Goal: Task Accomplishment & Management: Complete application form

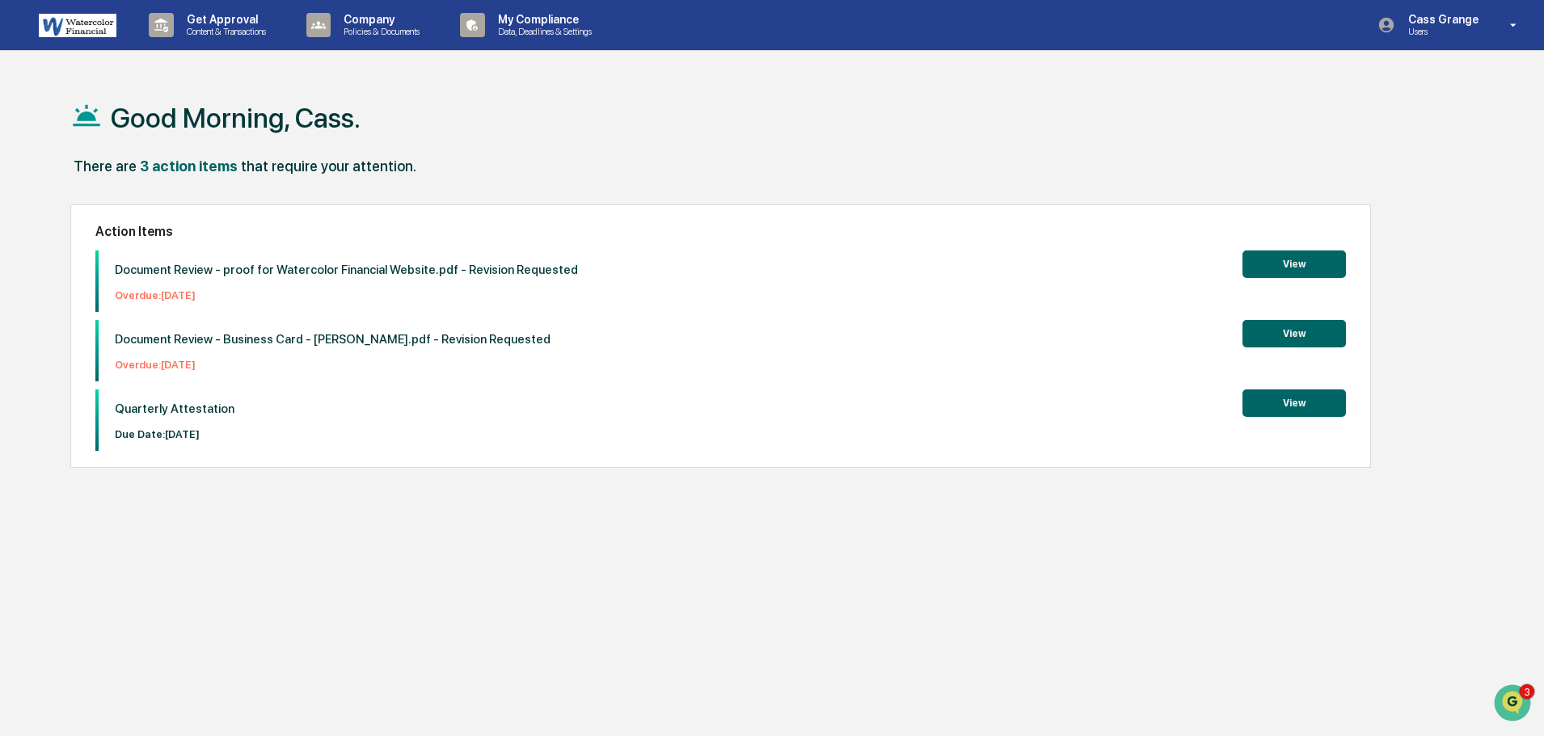
click at [1312, 404] on button "View" at bounding box center [1294, 403] width 103 height 27
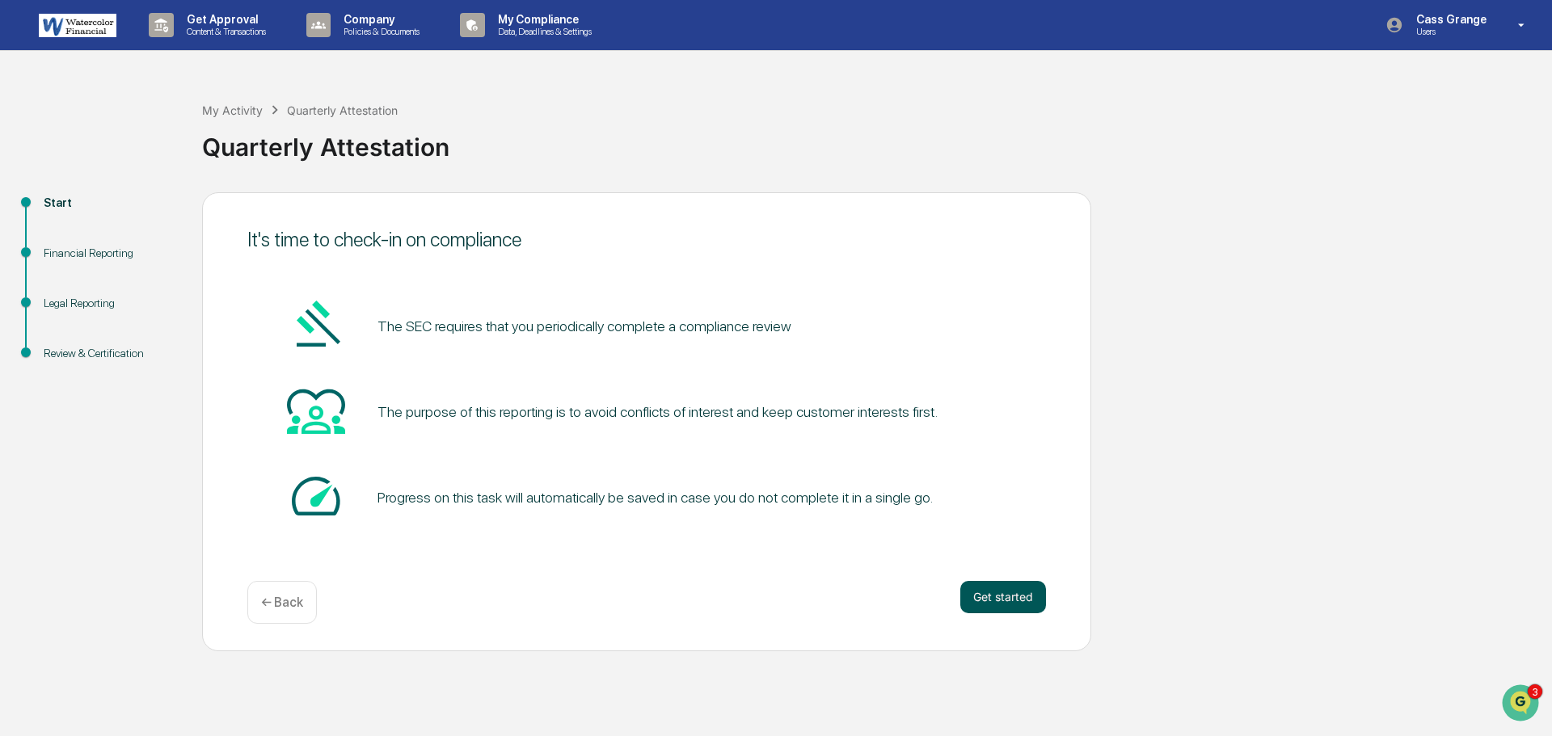
click at [989, 598] on button "Get started" at bounding box center [1003, 597] width 86 height 32
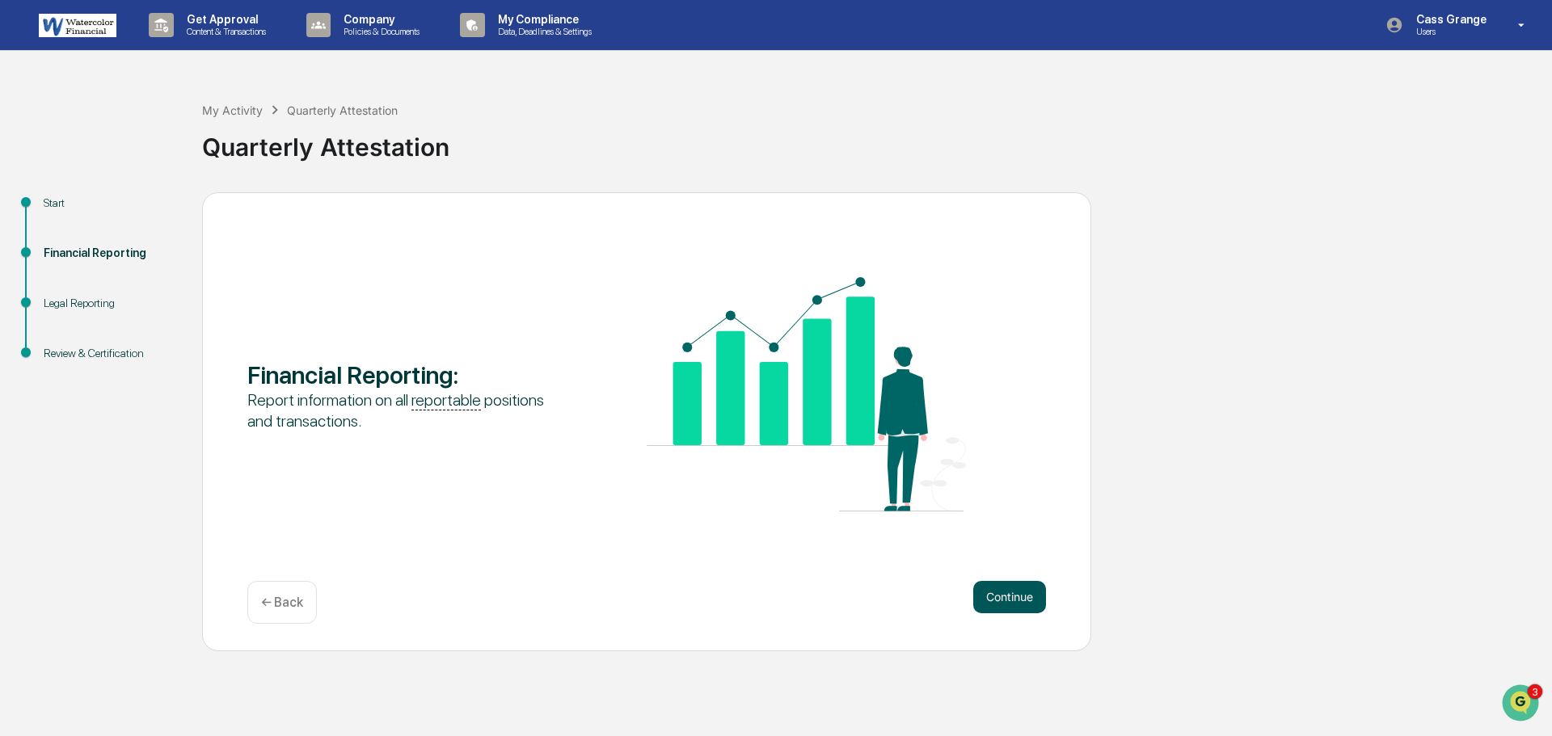
click at [990, 596] on button "Continue" at bounding box center [1009, 597] width 73 height 32
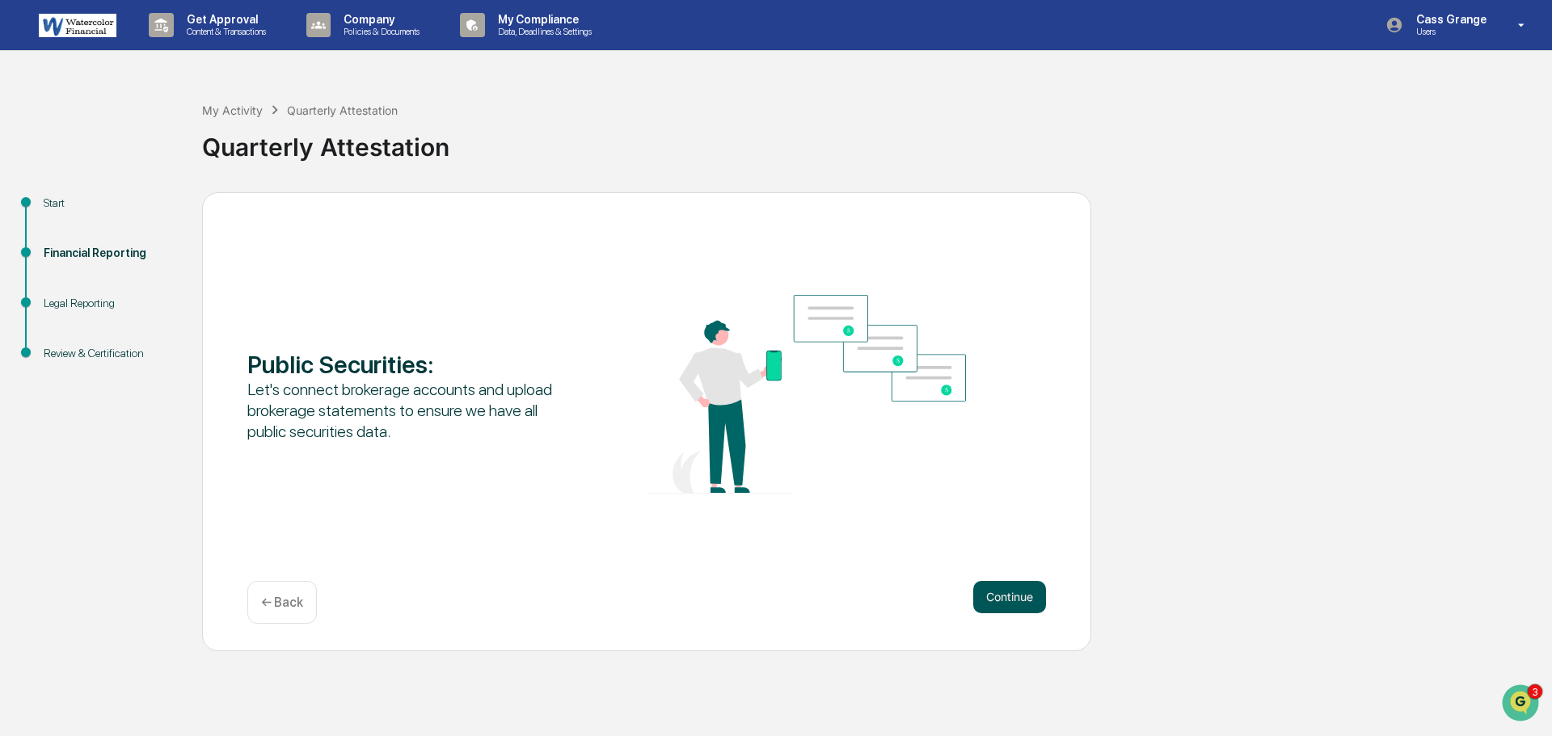
click at [990, 595] on button "Continue" at bounding box center [1009, 597] width 73 height 32
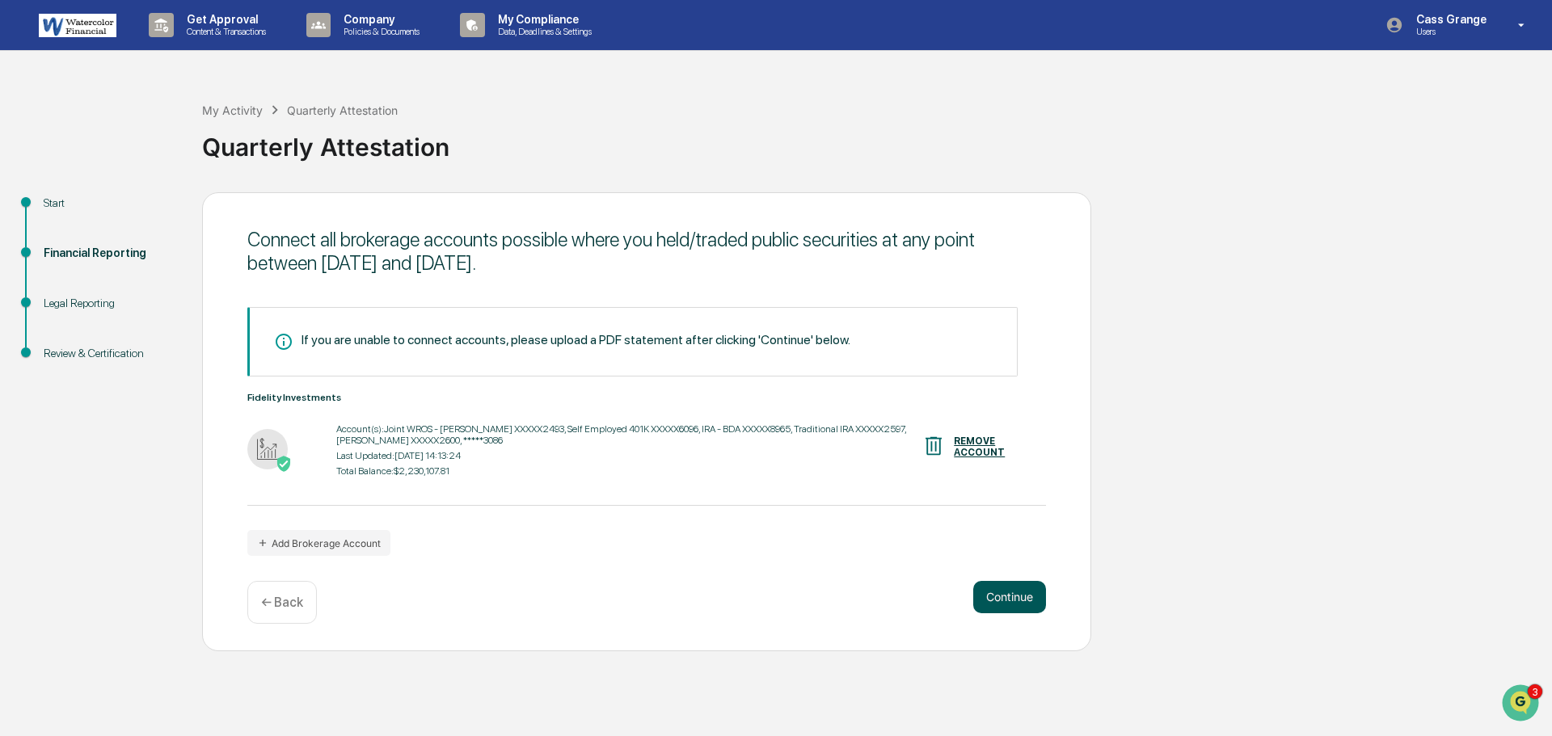
click at [1000, 599] on button "Continue" at bounding box center [1009, 597] width 73 height 32
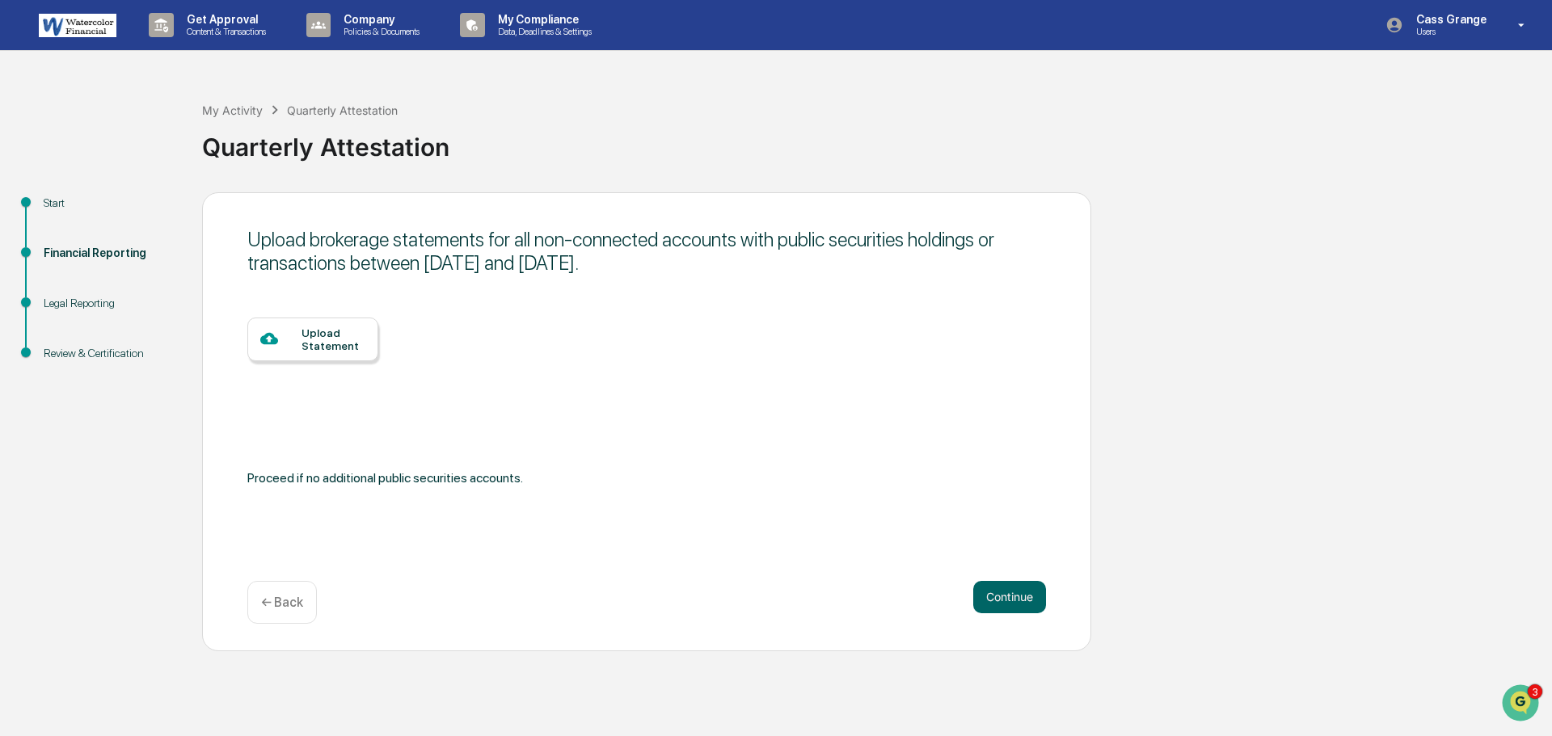
click at [334, 348] on div "Upload Statement" at bounding box center [334, 340] width 64 height 26
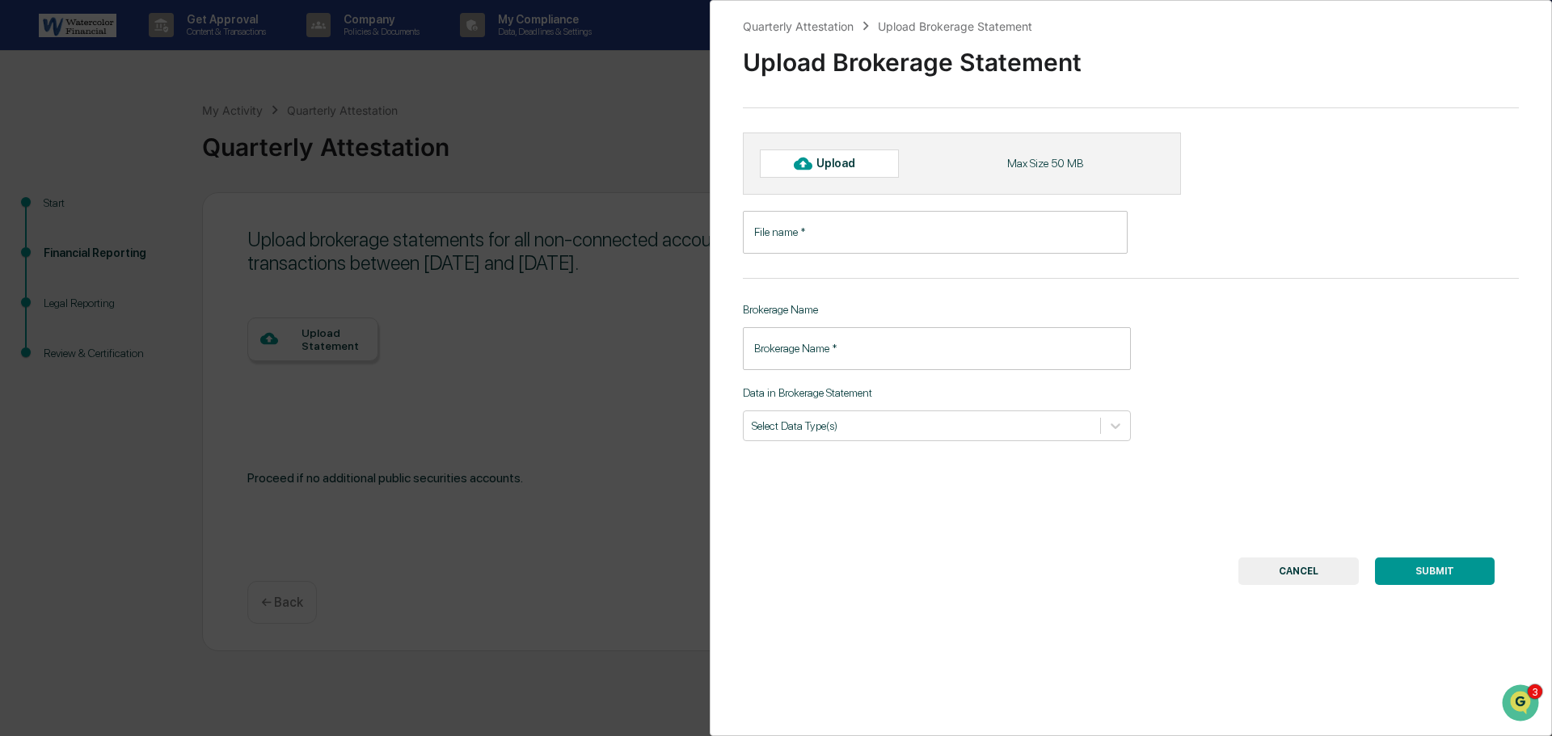
click at [803, 168] on icon at bounding box center [803, 164] width 18 height 12
click at [798, 234] on input "File name   *" at bounding box center [935, 232] width 385 height 43
click at [621, 373] on div "Quarterly Attestation Upload Brokerage Statement Upload Brokerage Statement Upl…" at bounding box center [776, 368] width 1552 height 736
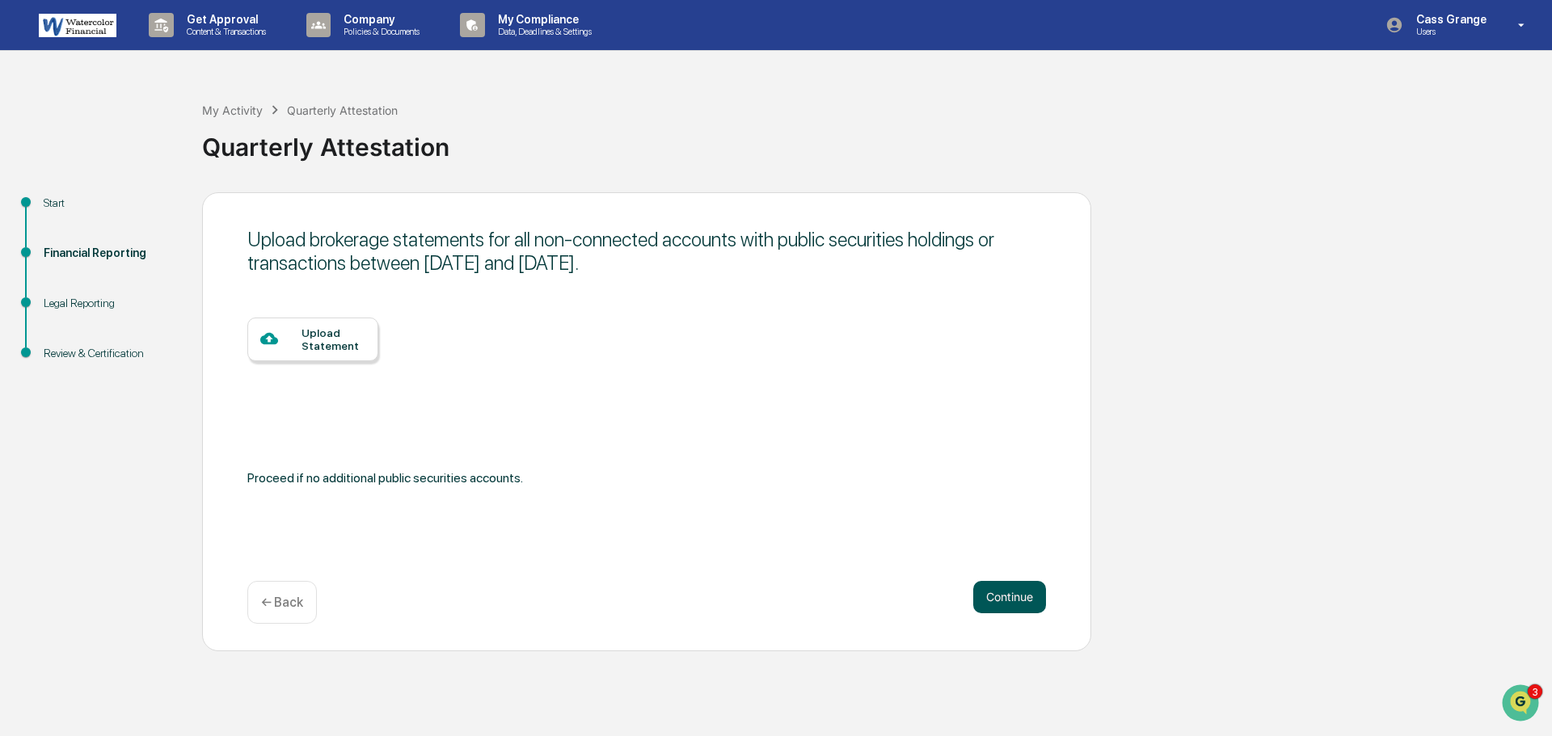
click at [1007, 589] on button "Continue" at bounding box center [1009, 597] width 73 height 32
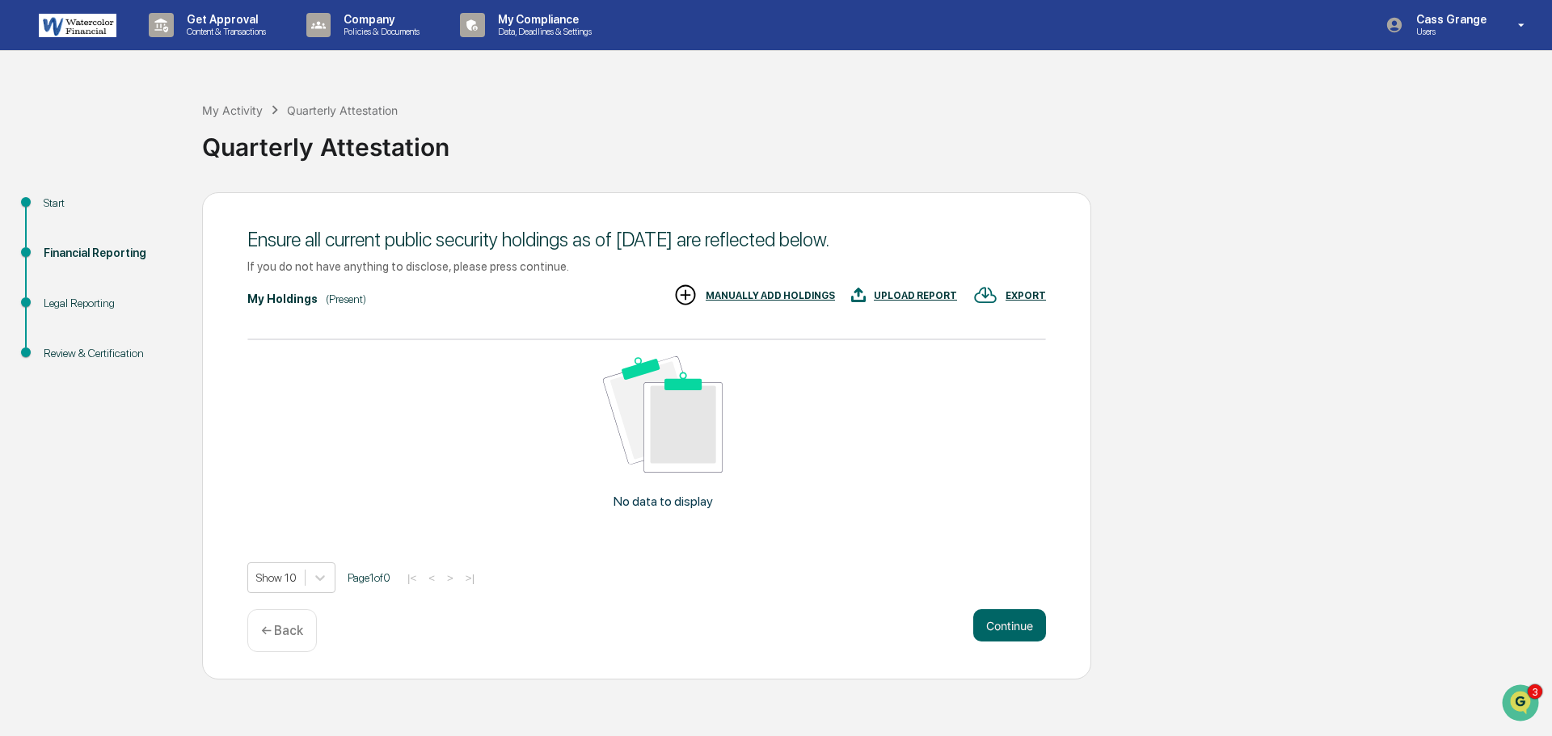
click at [921, 293] on div "UPLOAD REPORT" at bounding box center [915, 295] width 83 height 11
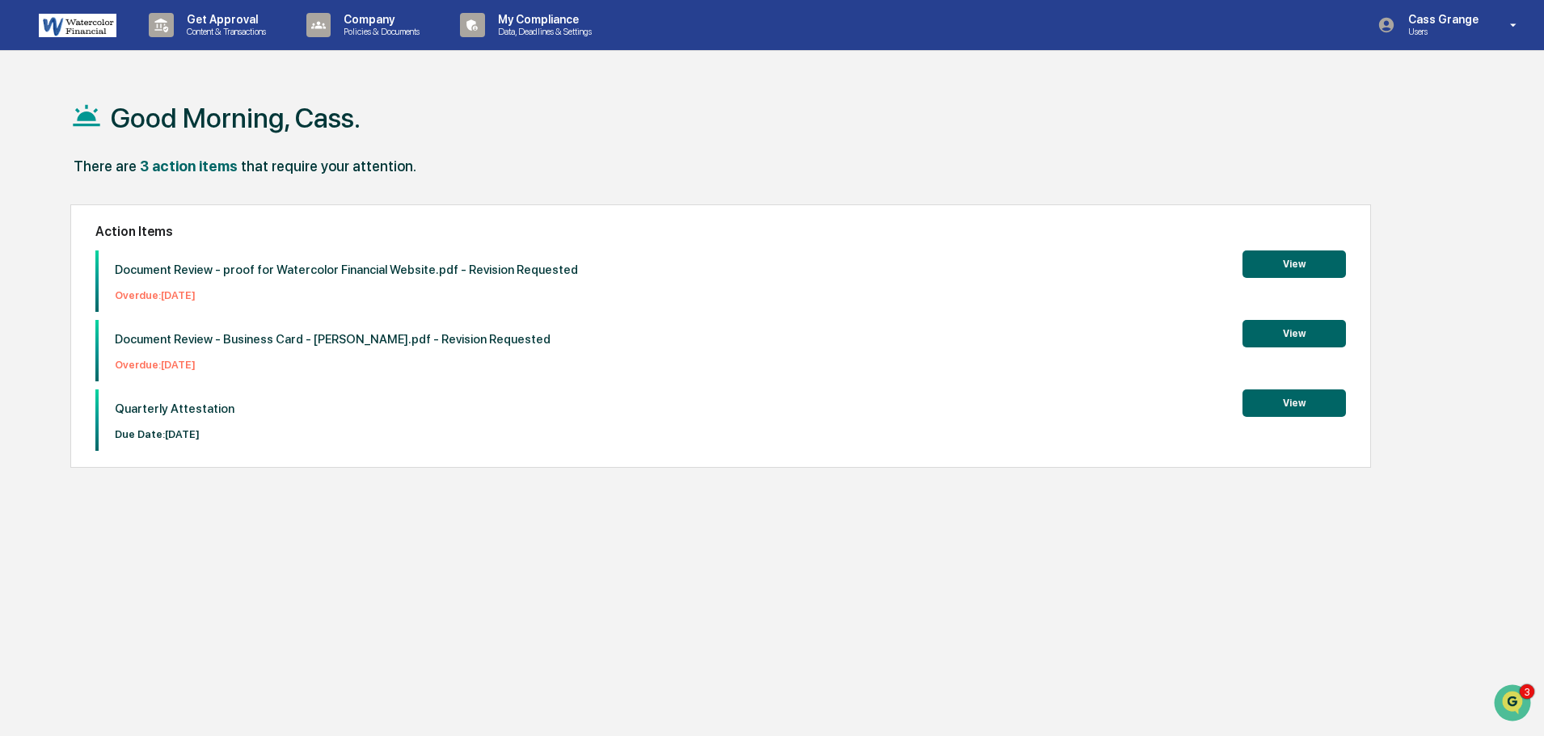
click at [1299, 403] on button "View" at bounding box center [1294, 403] width 103 height 27
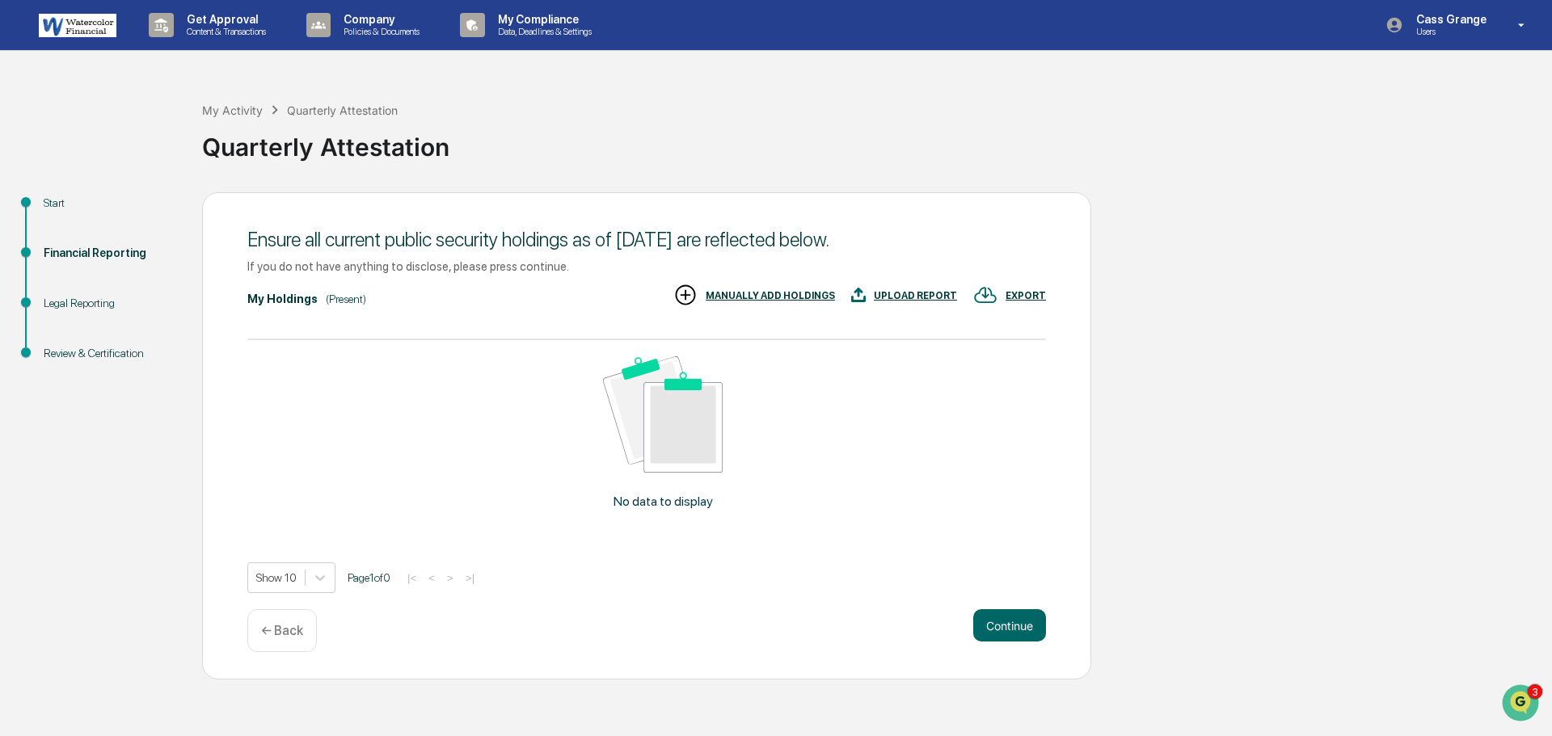
click at [935, 295] on div "UPLOAD REPORT" at bounding box center [915, 295] width 83 height 11
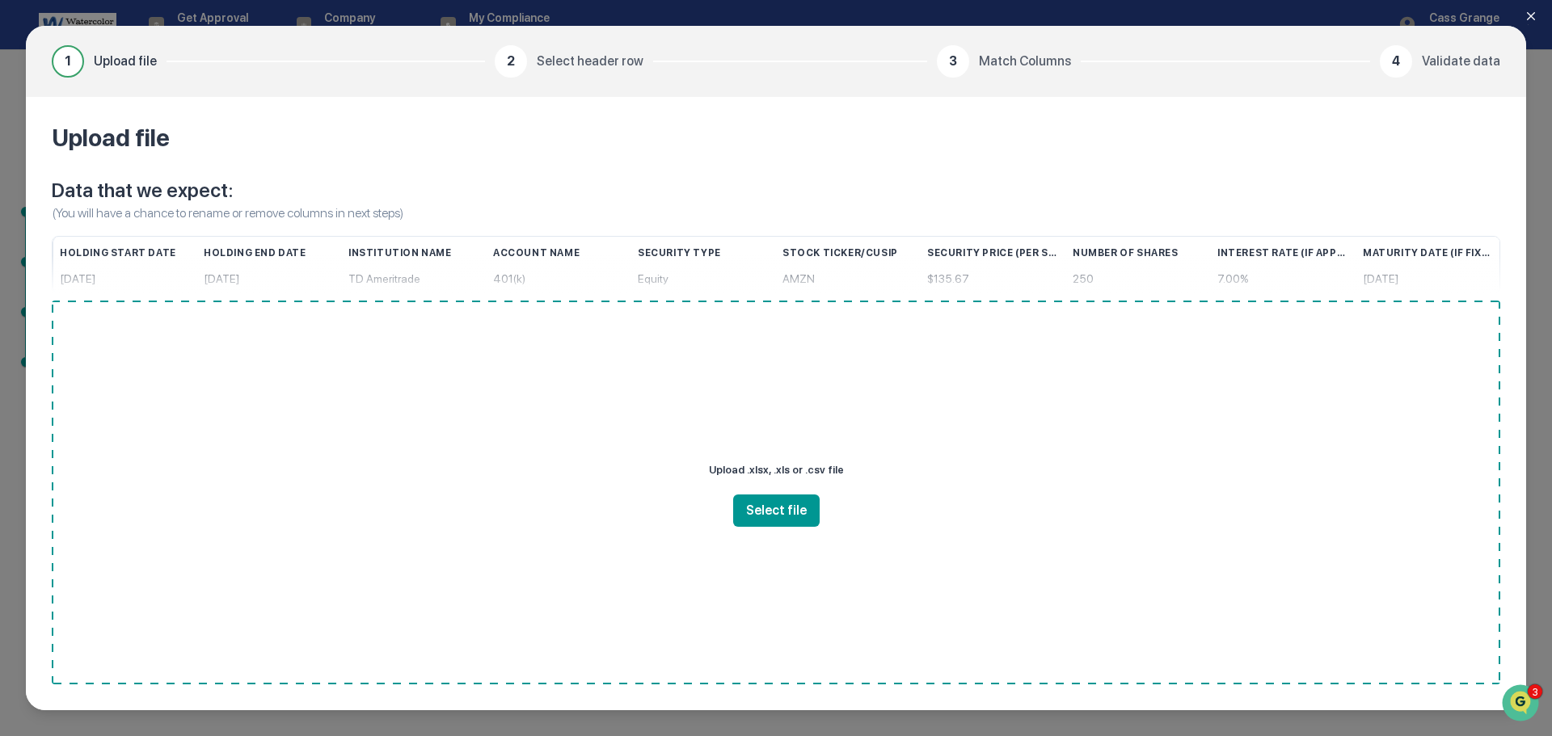
click at [66, 64] on span "1" at bounding box center [68, 61] width 6 height 19
click at [789, 515] on button "Select file" at bounding box center [776, 511] width 87 height 32
click at [119, 273] on div "[DATE]" at bounding box center [125, 279] width 131 height 28
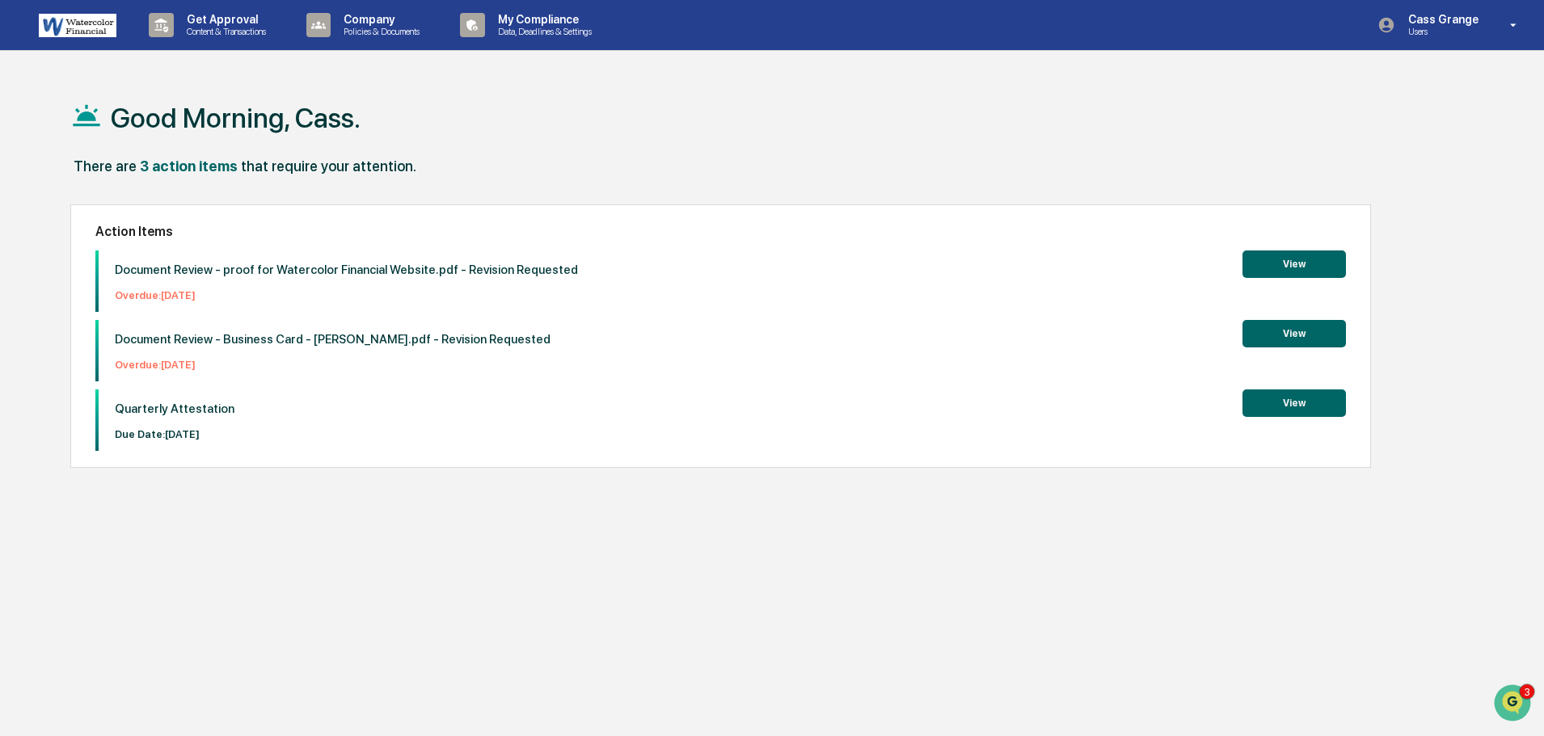
click at [1302, 397] on button "View" at bounding box center [1294, 403] width 103 height 27
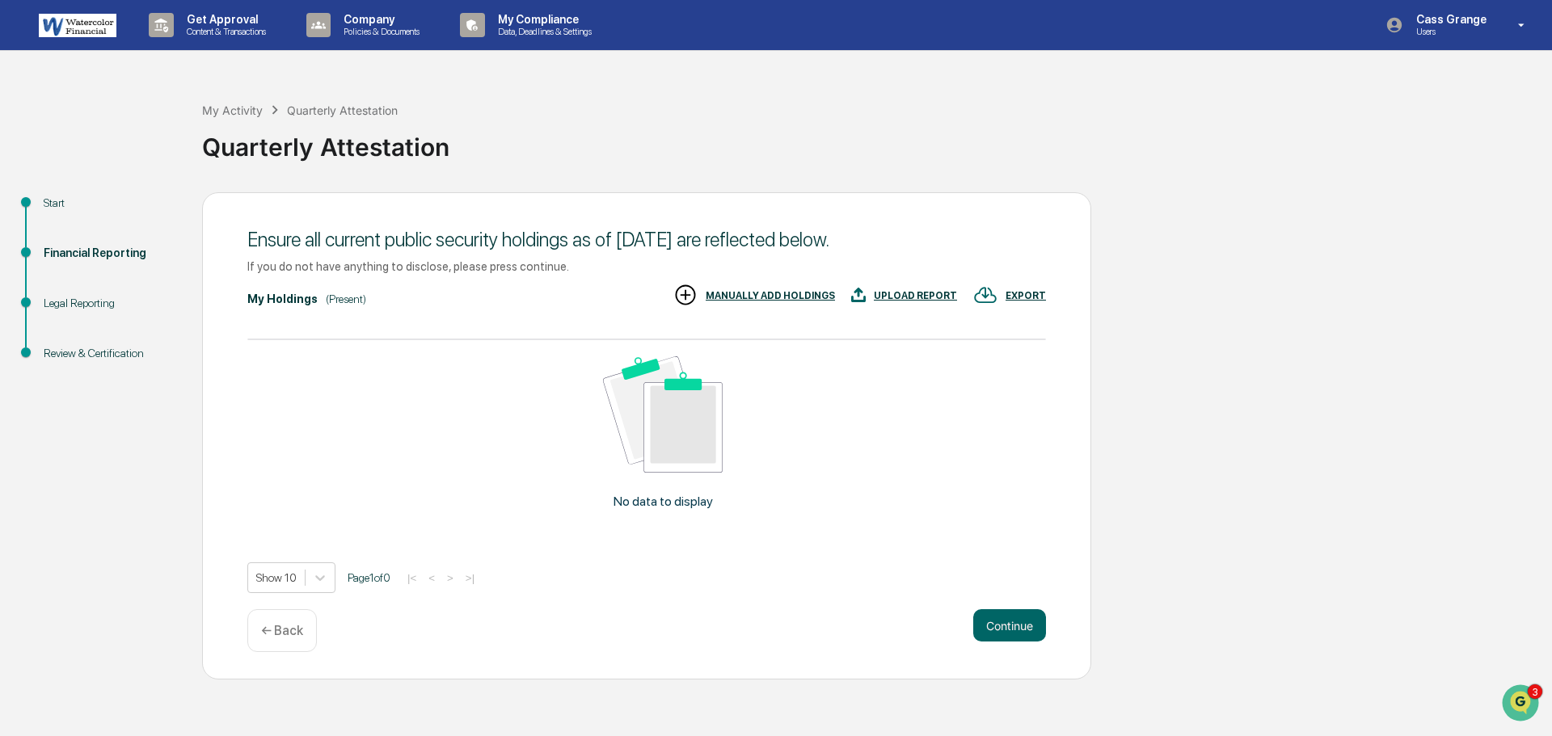
click at [298, 302] on div "My Holdings" at bounding box center [282, 299] width 70 height 13
click at [1025, 622] on button "Continue" at bounding box center [1009, 626] width 73 height 32
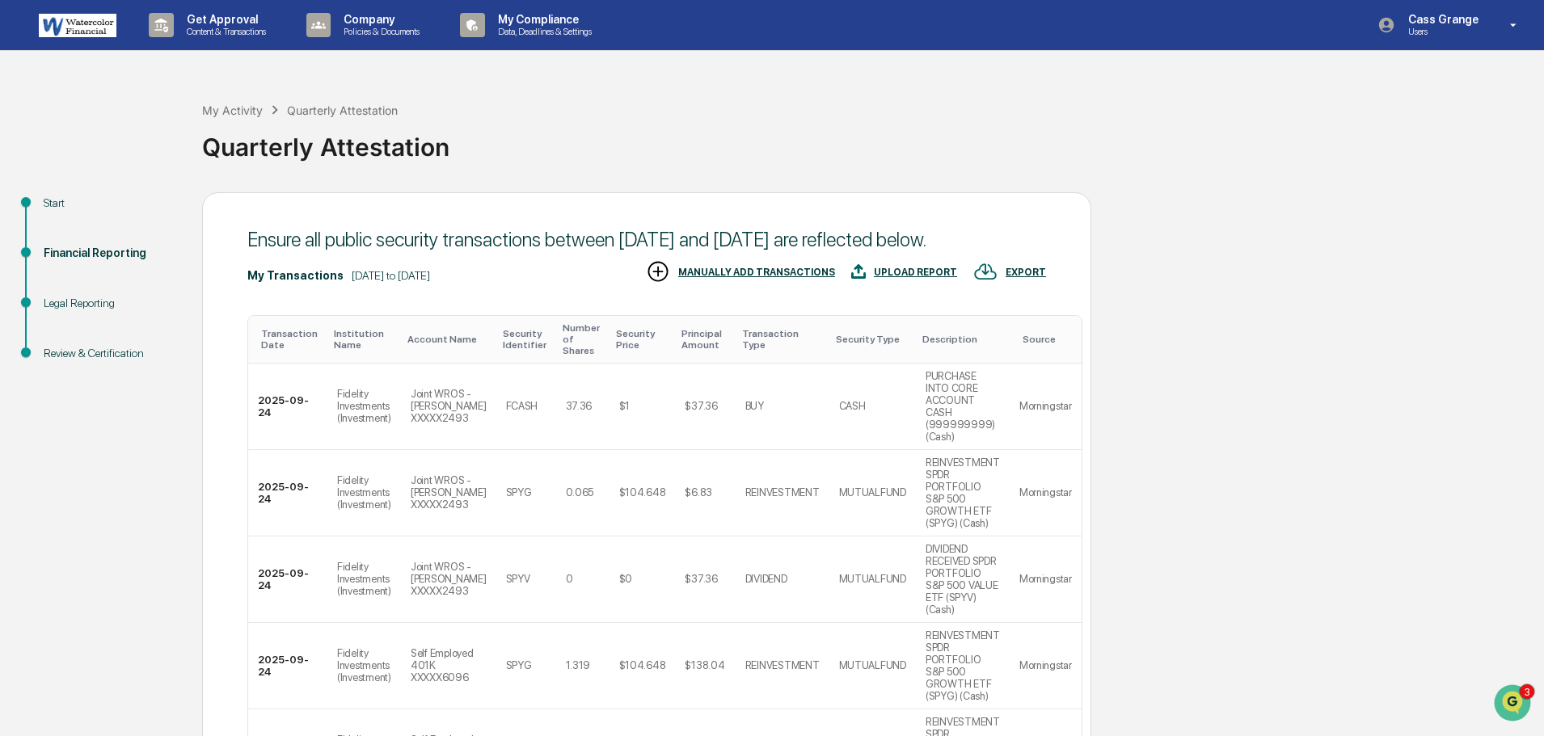
click at [933, 278] on div "UPLOAD REPORT" at bounding box center [915, 272] width 83 height 11
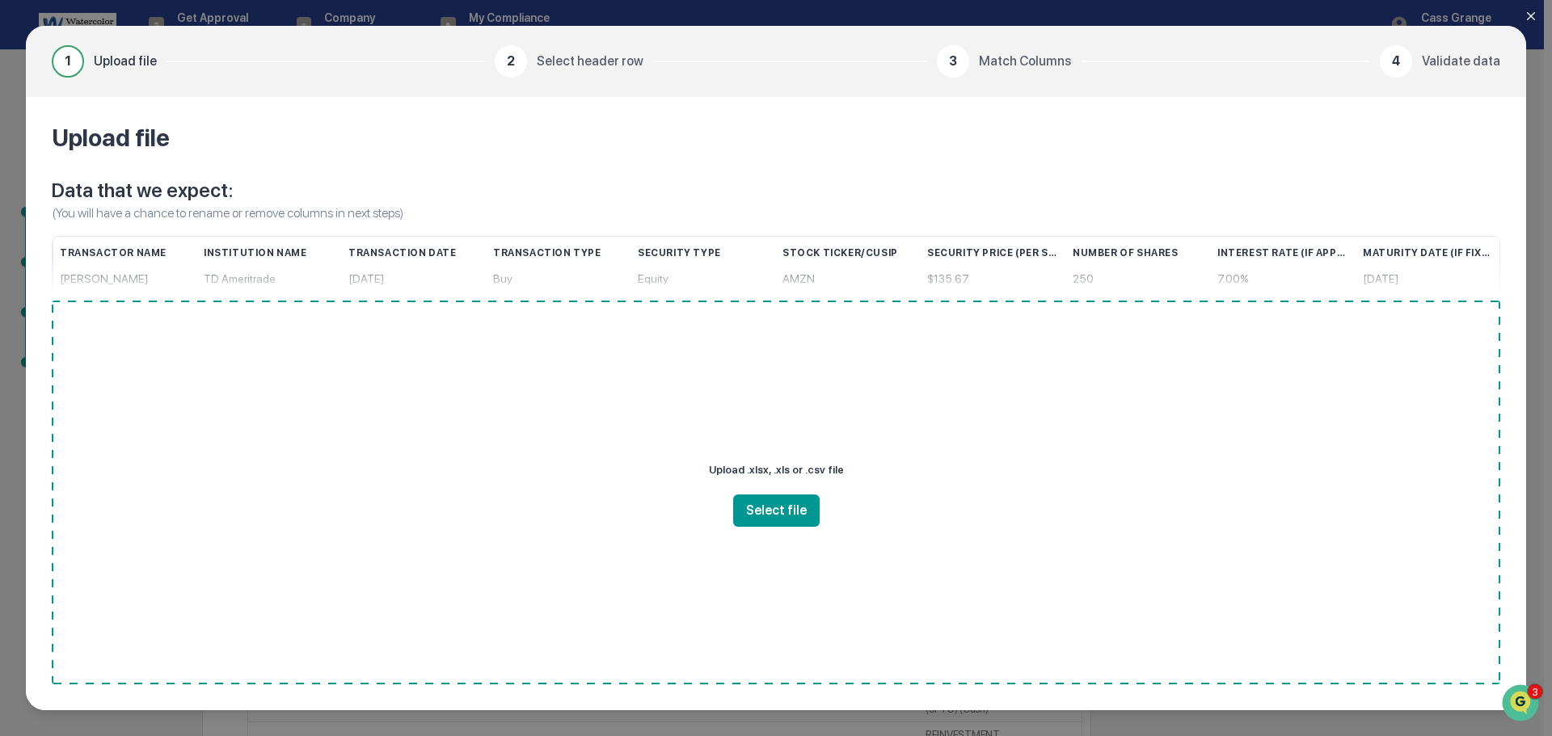
click at [783, 467] on p "Upload .xlsx, .xls or .csv file" at bounding box center [776, 470] width 135 height 23
click at [1537, 85] on div "1 Upload file 2 Select header row 3 Match Columns 4 Validate data Upload file D…" at bounding box center [776, 368] width 1552 height 736
click at [1538, 17] on button "Close modal" at bounding box center [1541, 16] width 32 height 32
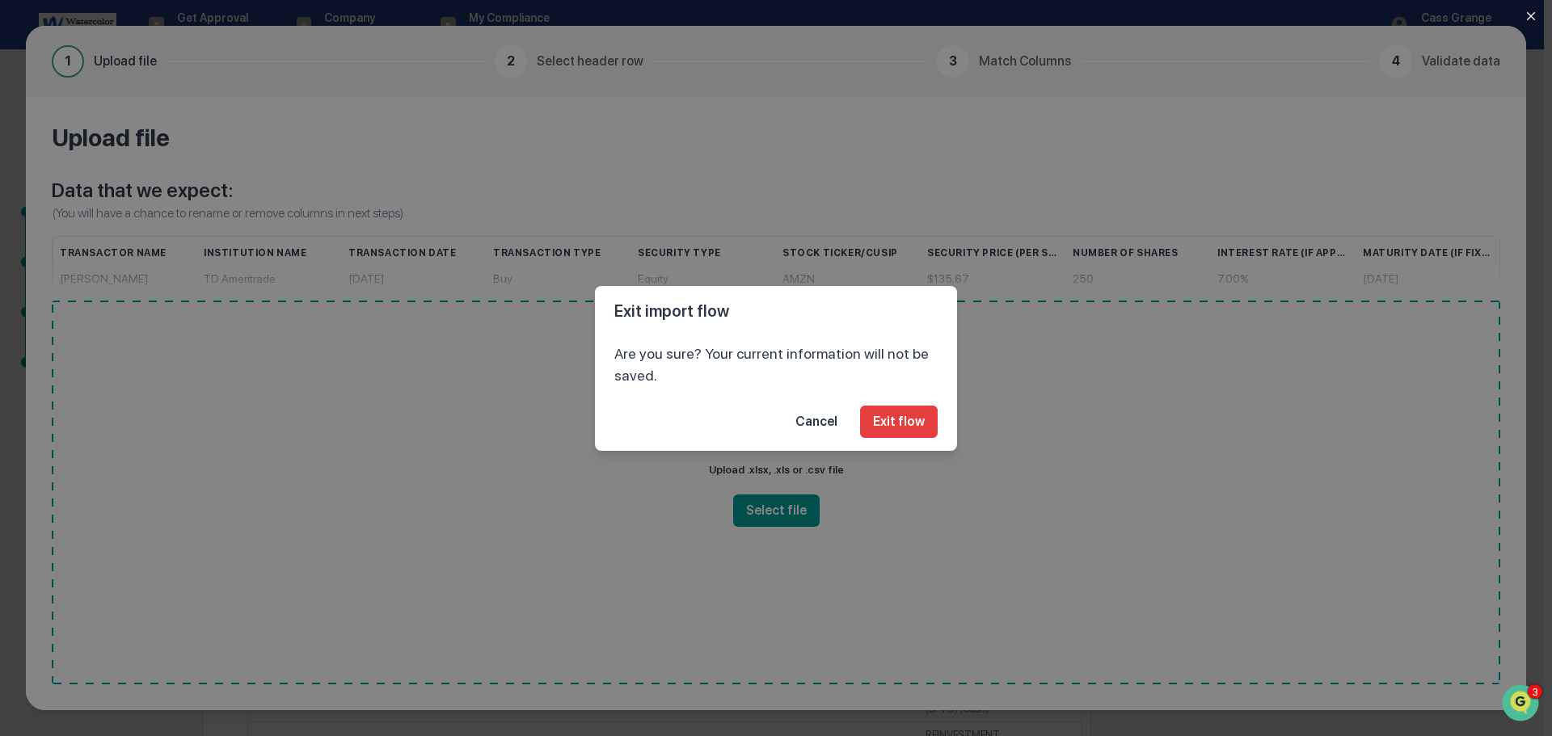
click at [834, 424] on button "Cancel" at bounding box center [817, 422] width 68 height 32
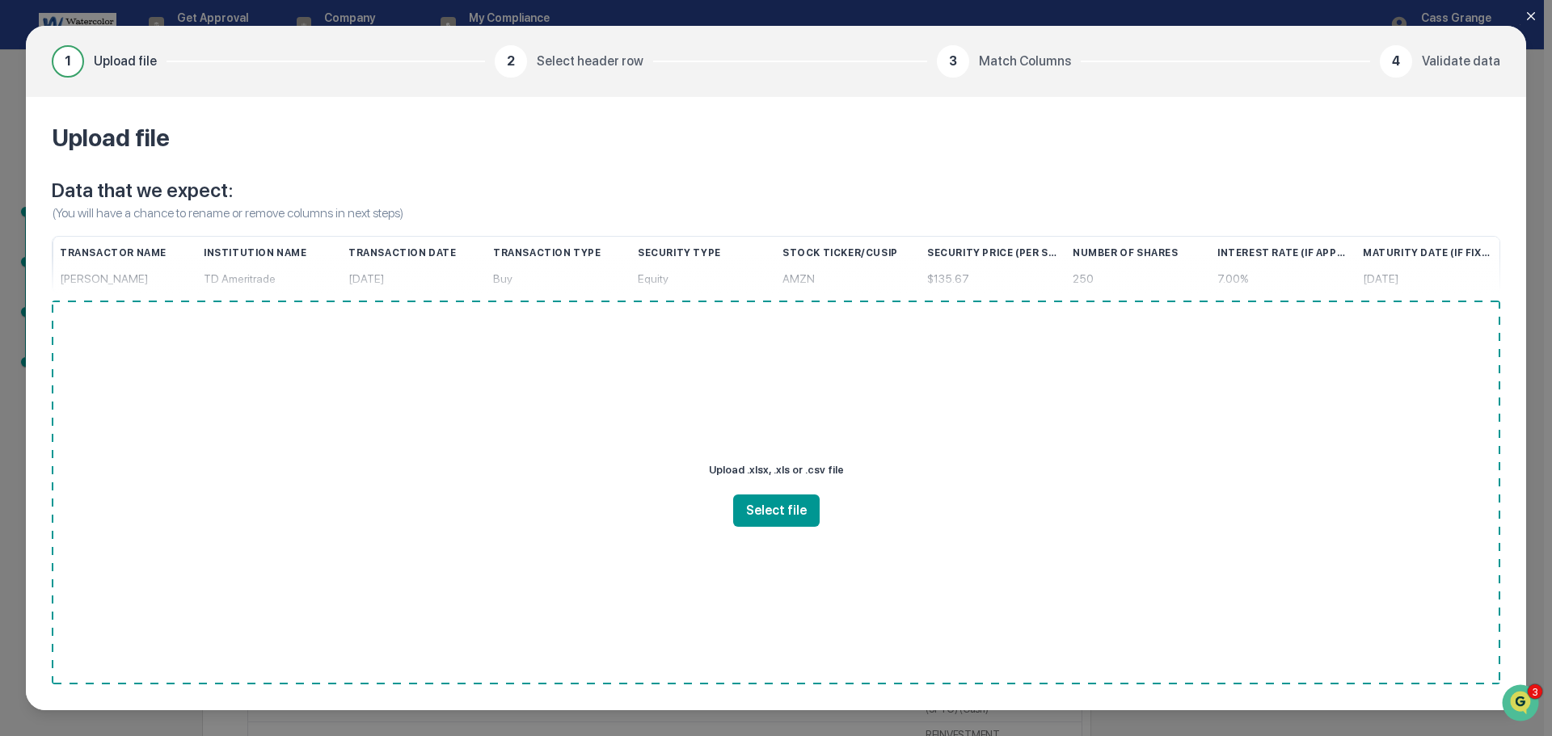
click at [1527, 53] on div "1 Upload file 2 Select header row 3 Match Columns 4 Validate data Upload file D…" at bounding box center [776, 368] width 1552 height 736
click at [1531, 10] on icon "Close modal" at bounding box center [1531, 16] width 13 height 13
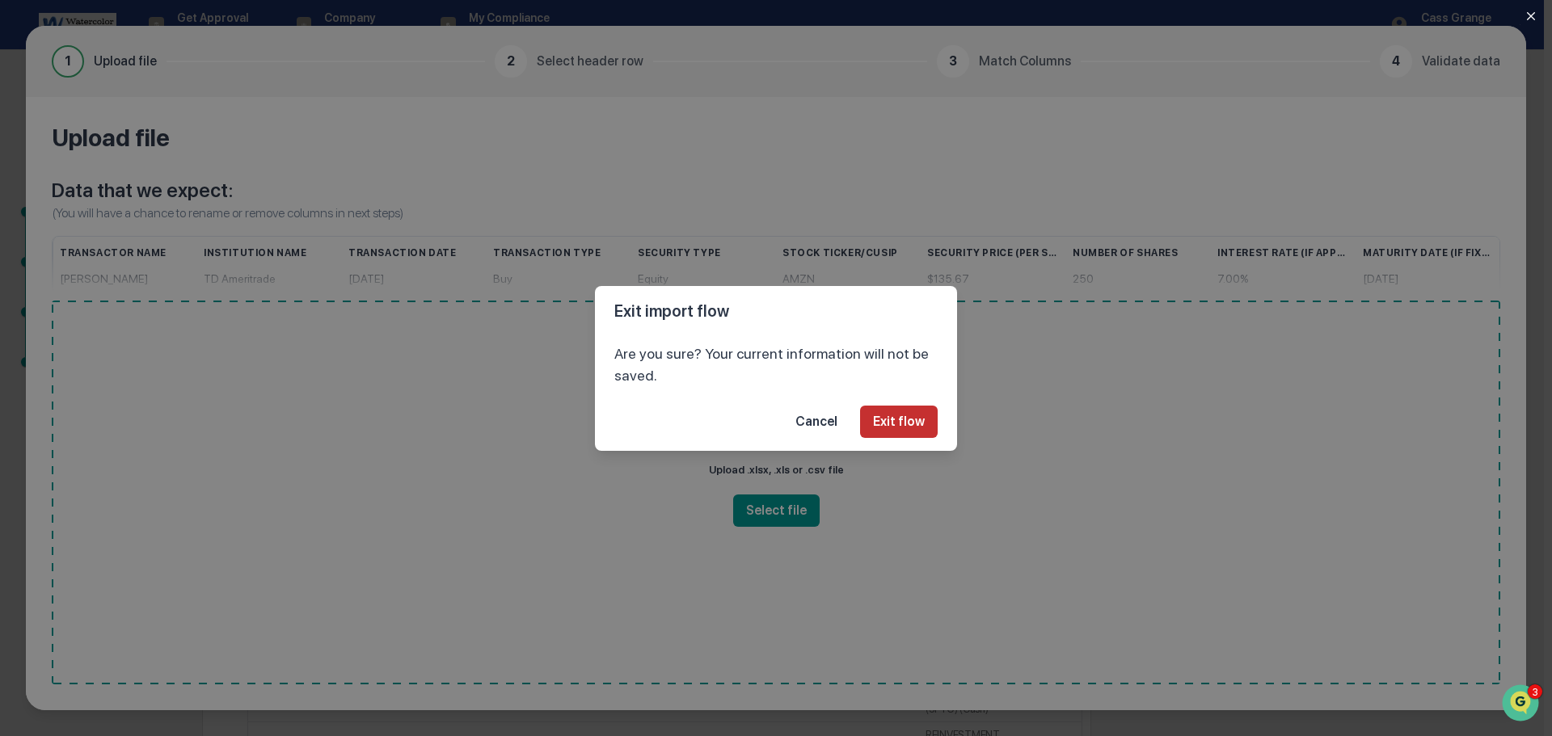
click at [914, 426] on button "Exit flow" at bounding box center [899, 422] width 78 height 32
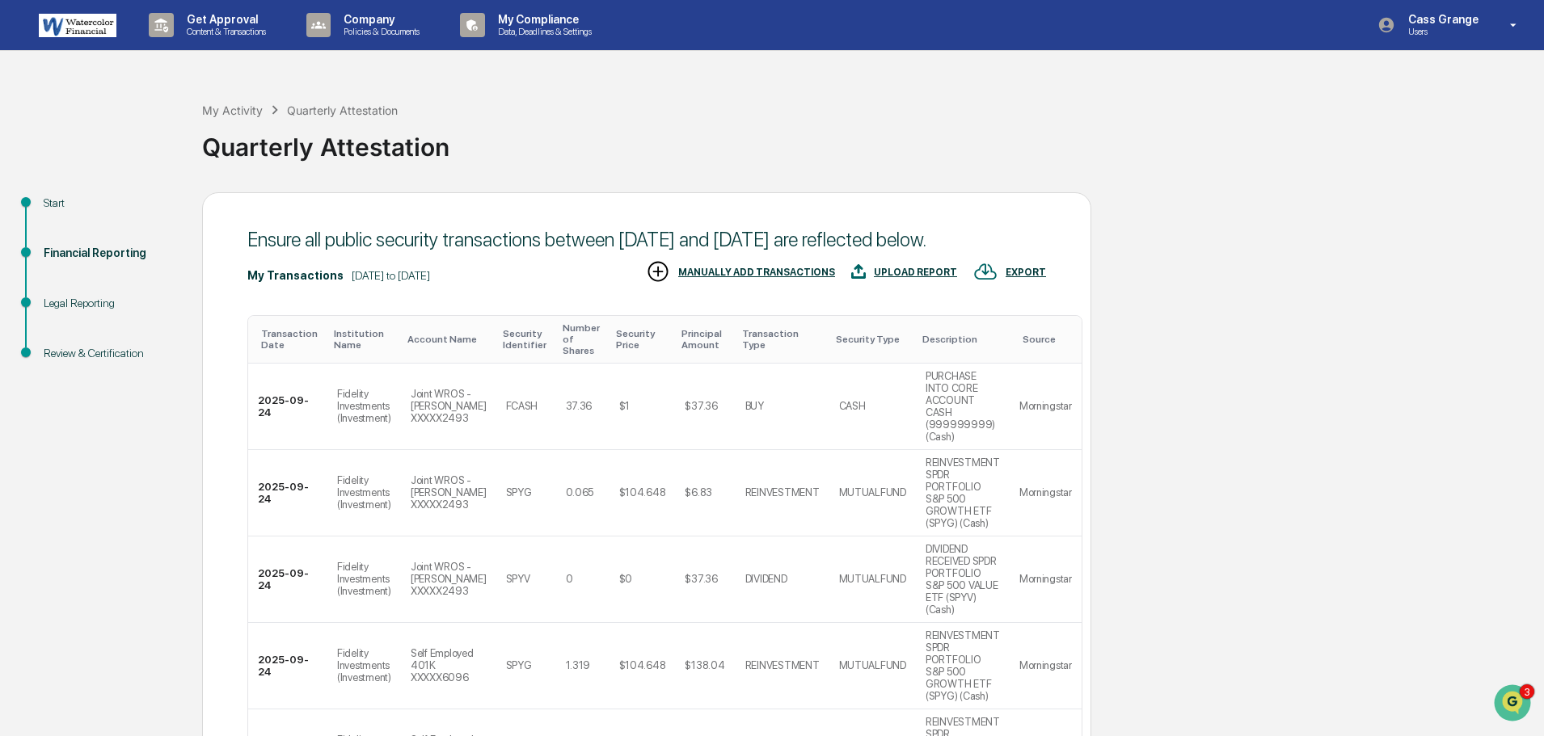
click at [992, 284] on img at bounding box center [985, 272] width 24 height 24
click at [1175, 312] on div at bounding box center [776, 368] width 1552 height 736
click at [1027, 278] on div "EXPORT" at bounding box center [1026, 272] width 40 height 11
click at [1018, 370] on p "pdf" at bounding box center [1024, 368] width 19 height 17
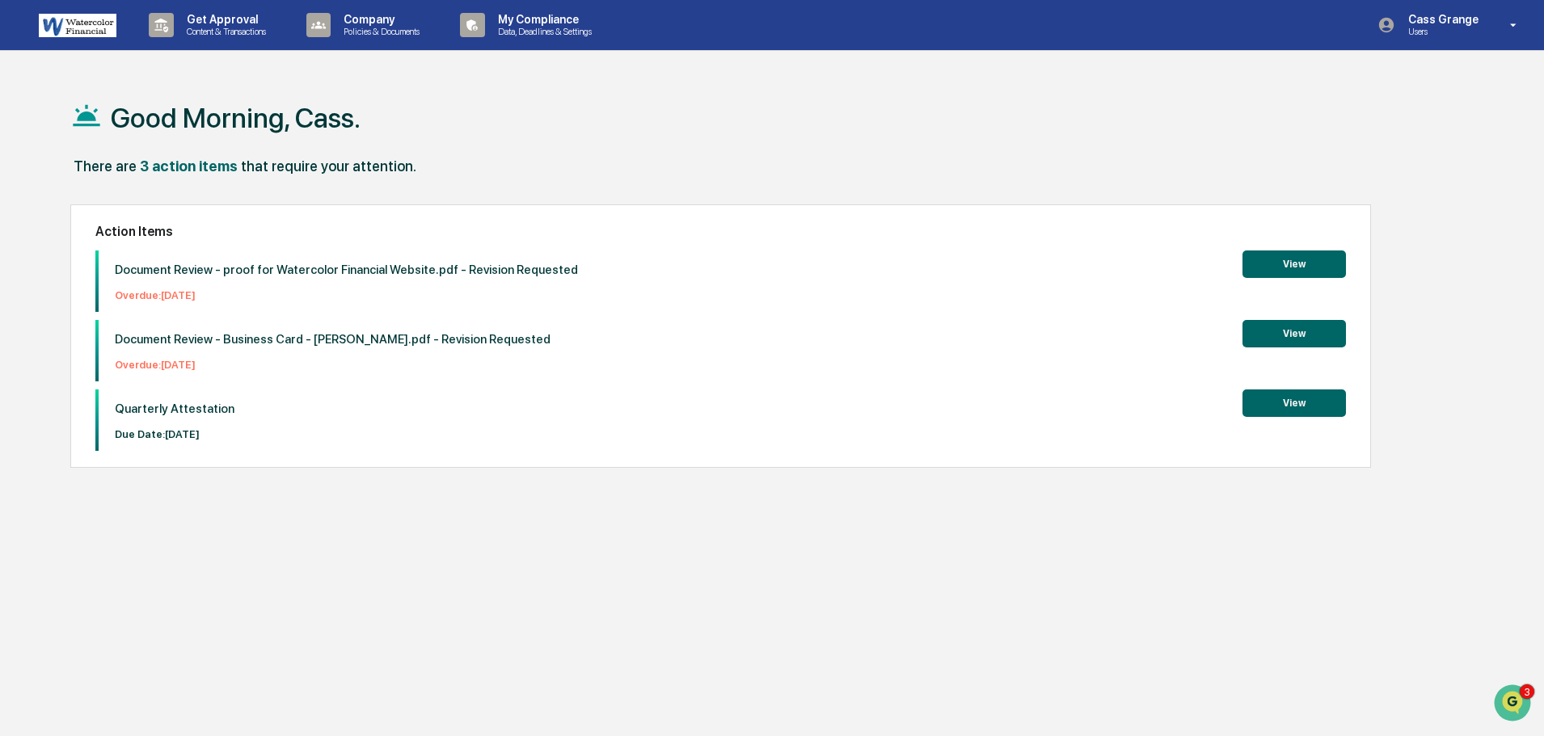
click at [1302, 399] on button "View" at bounding box center [1294, 403] width 103 height 27
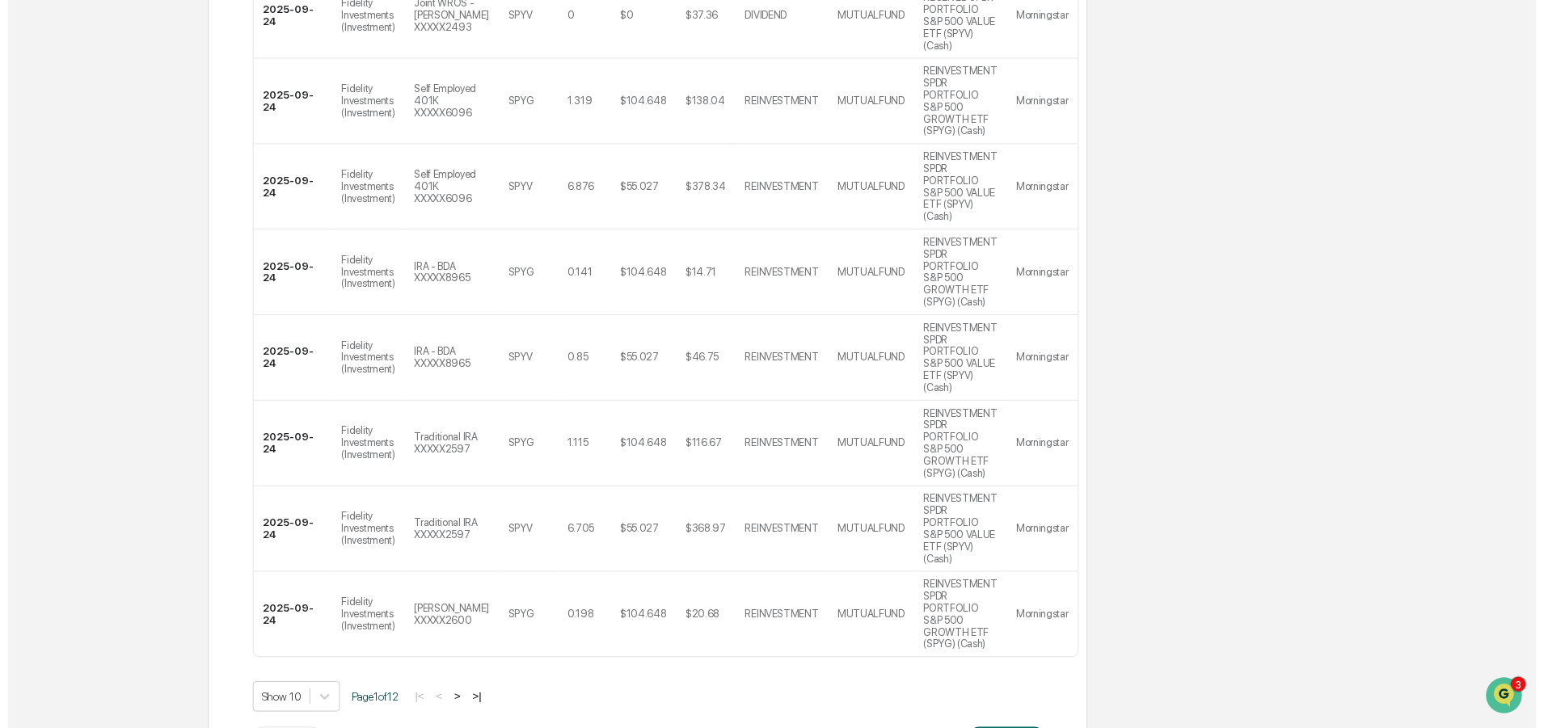
scroll to position [596, 0]
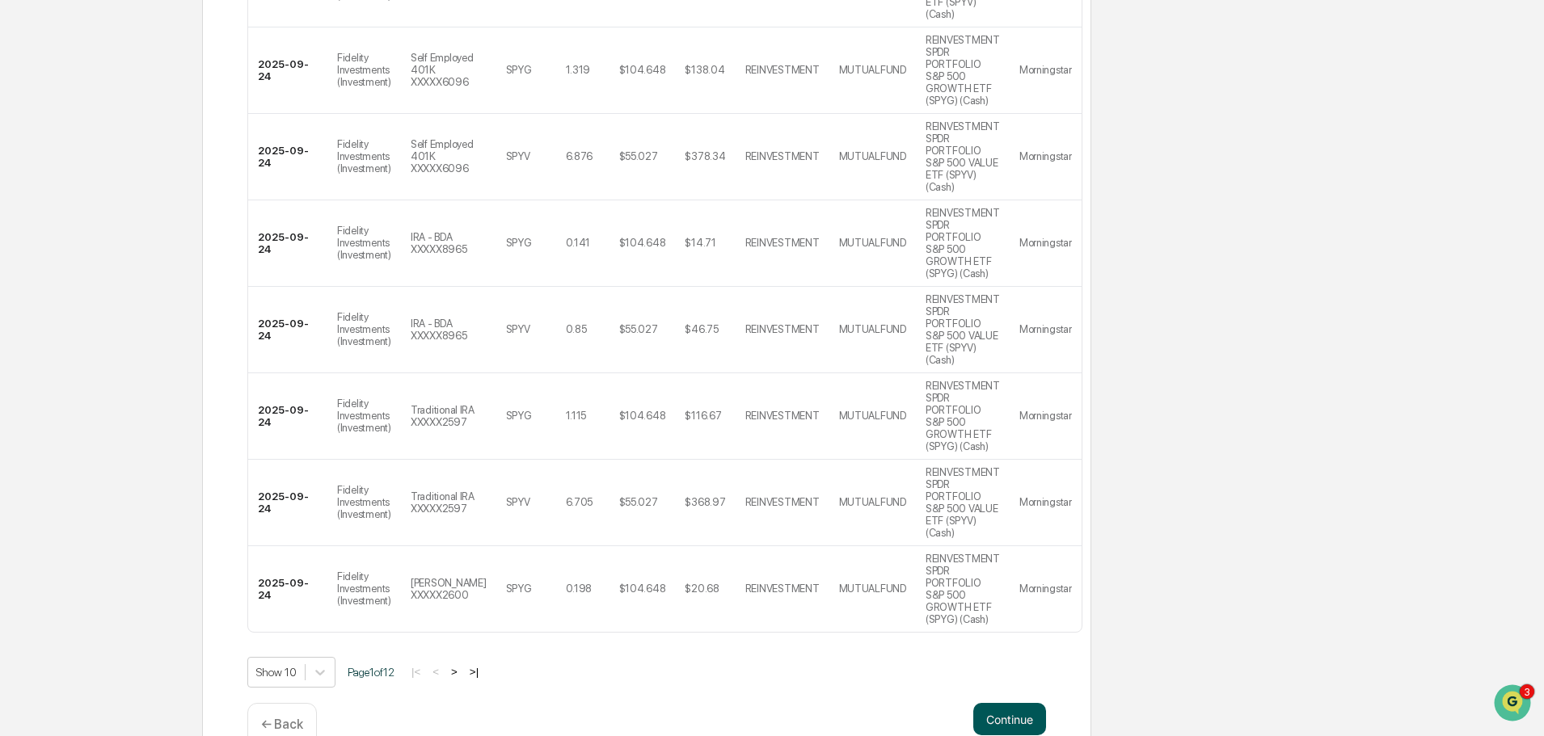
click at [1027, 703] on button "Continue" at bounding box center [1009, 719] width 73 height 32
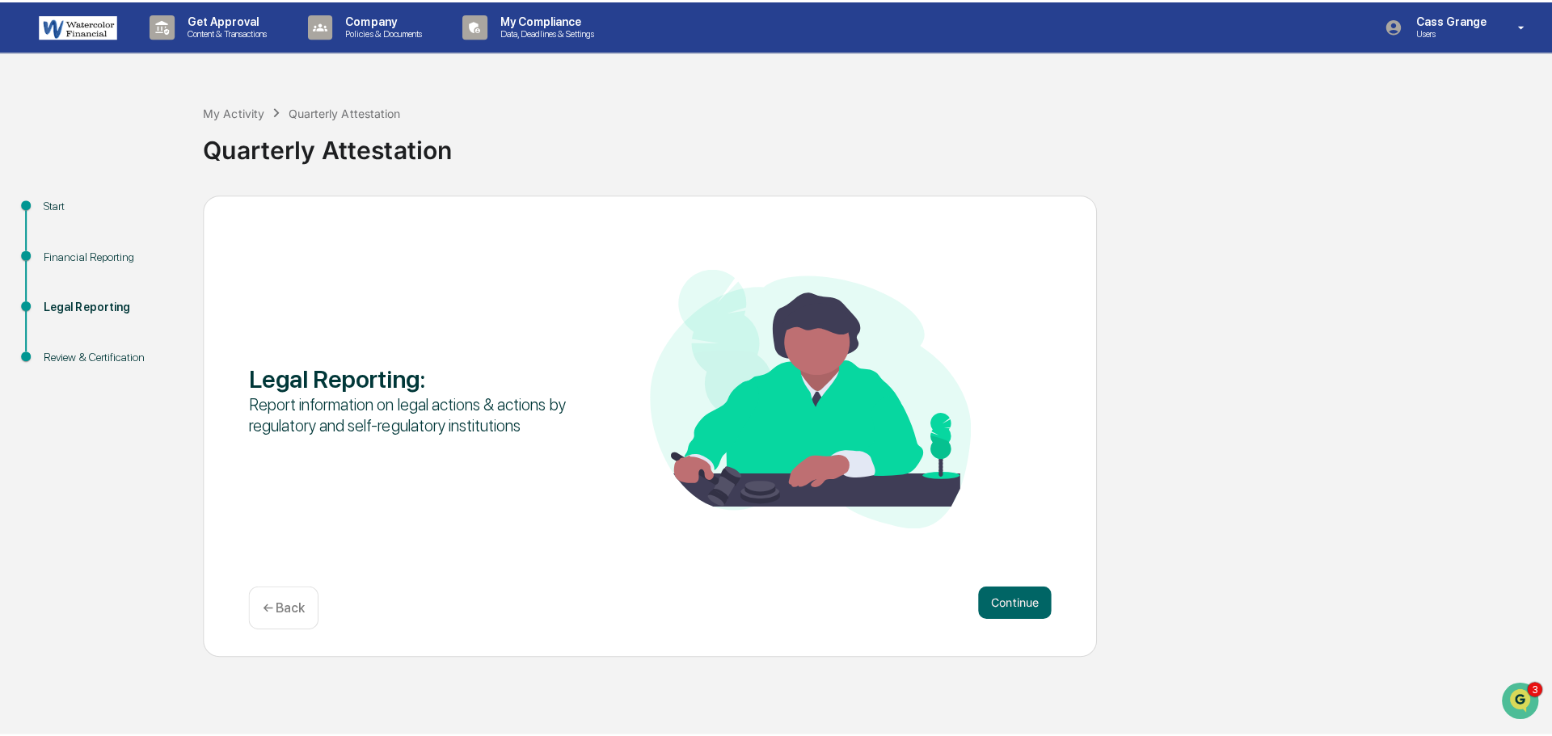
scroll to position [0, 0]
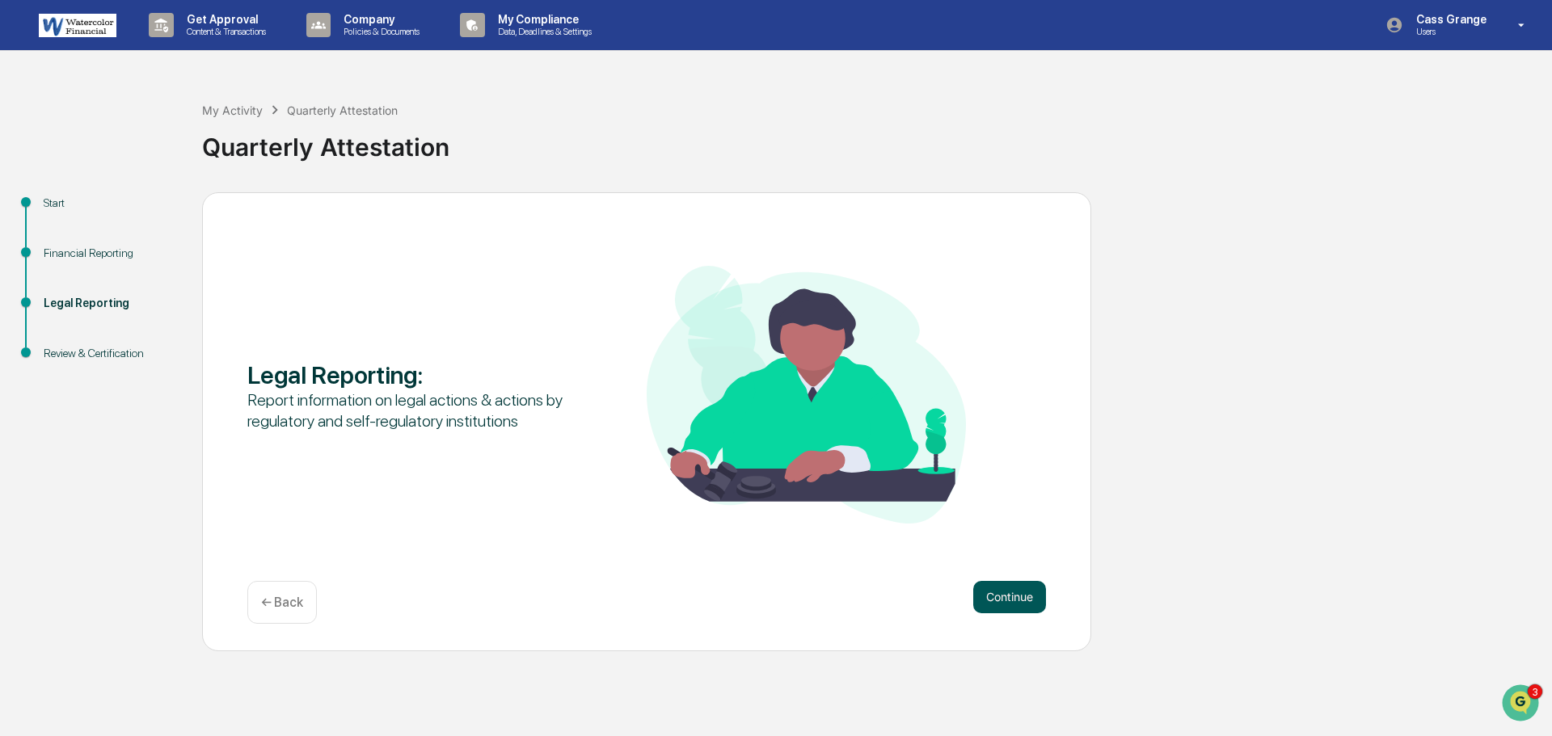
click at [1009, 585] on button "Continue" at bounding box center [1009, 597] width 73 height 32
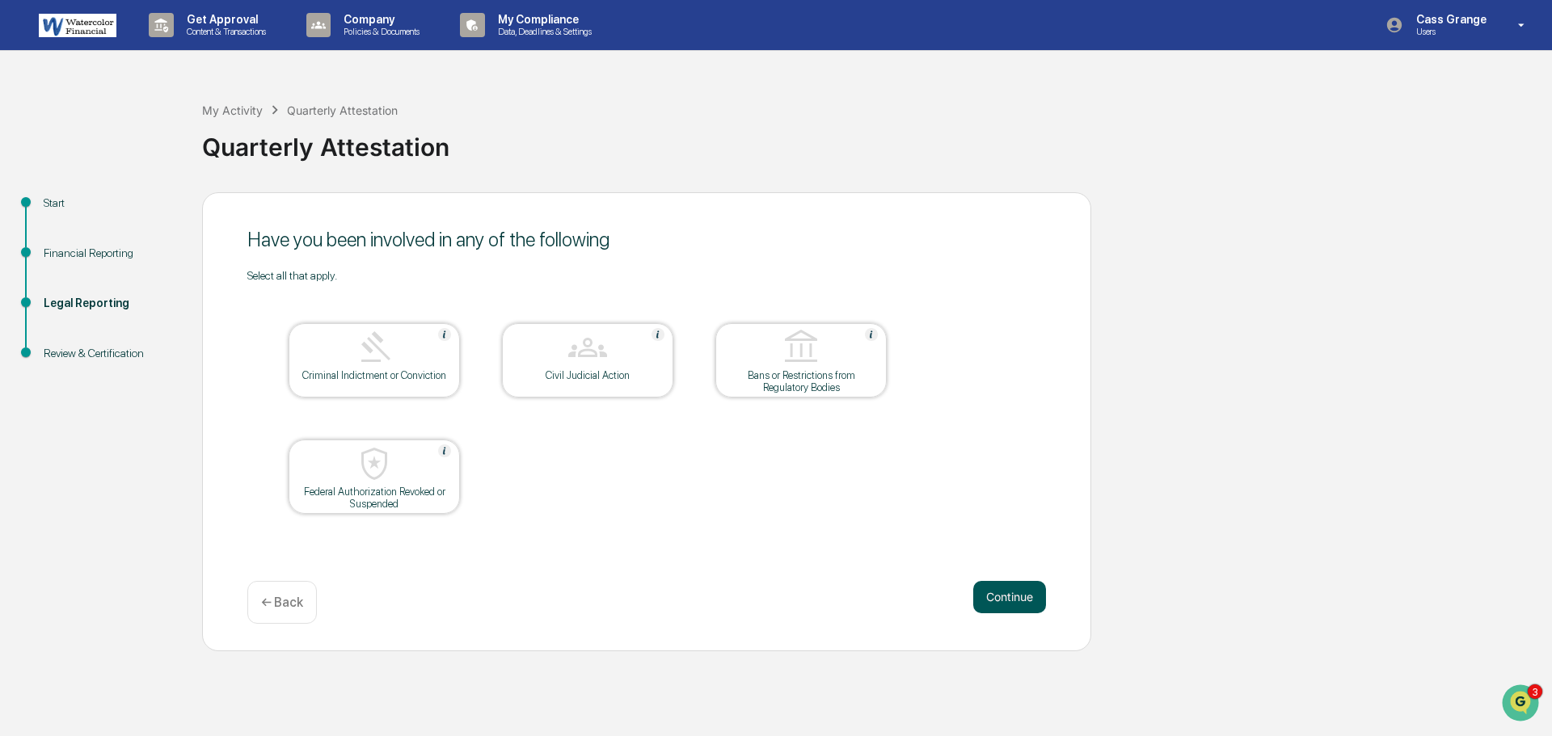
click at [1011, 598] on button "Continue" at bounding box center [1009, 597] width 73 height 32
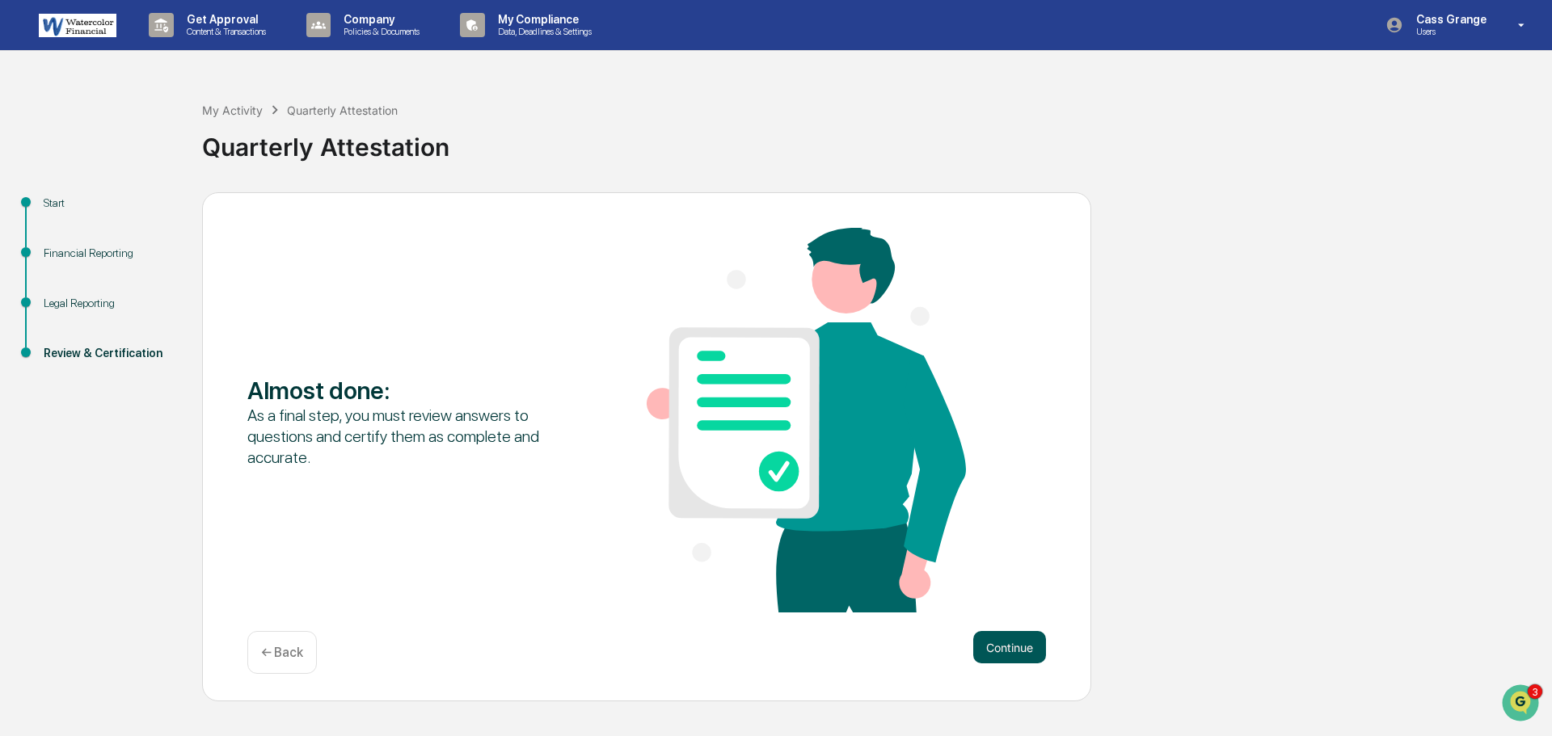
click at [1012, 637] on button "Continue" at bounding box center [1009, 647] width 73 height 32
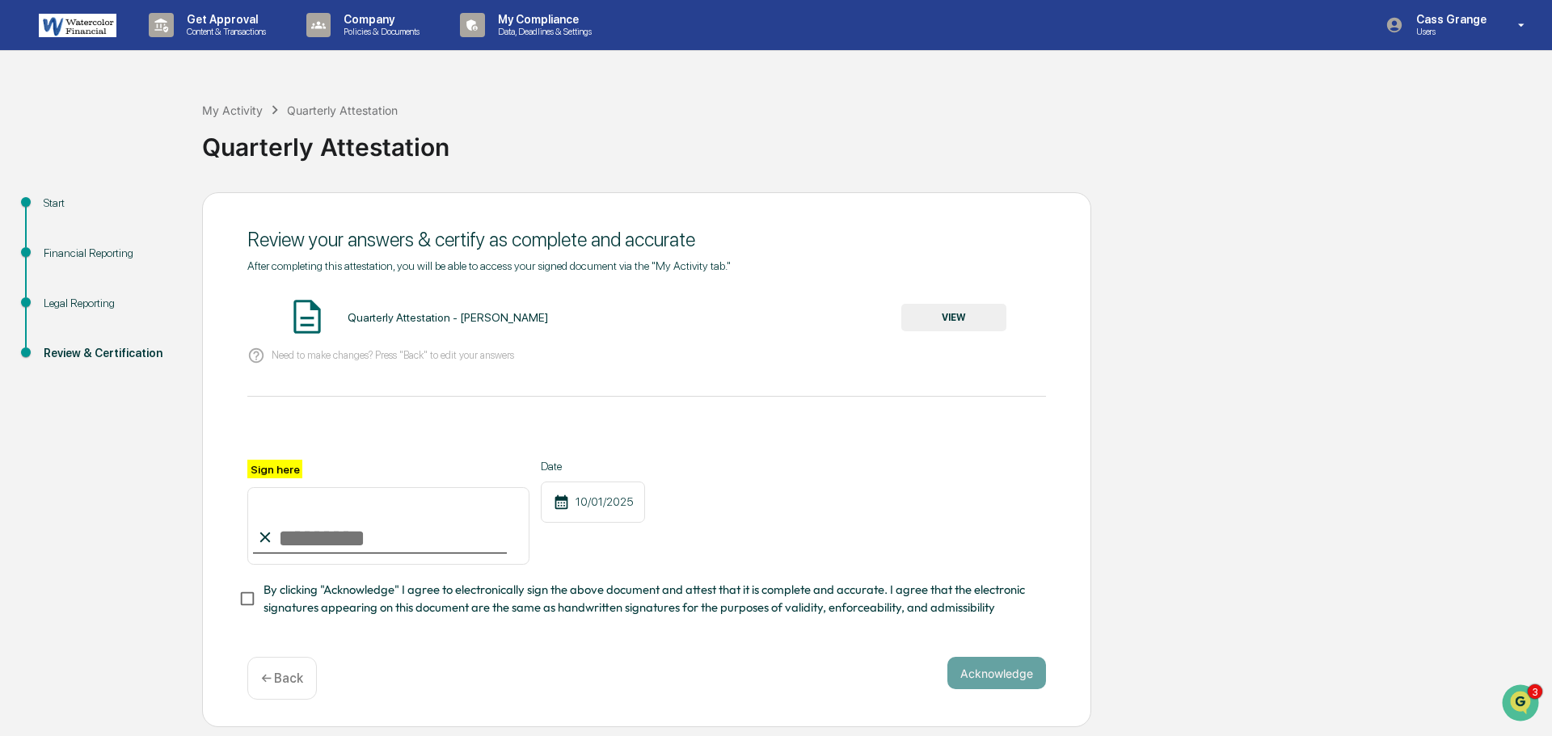
click at [961, 316] on button "VIEW" at bounding box center [953, 317] width 105 height 27
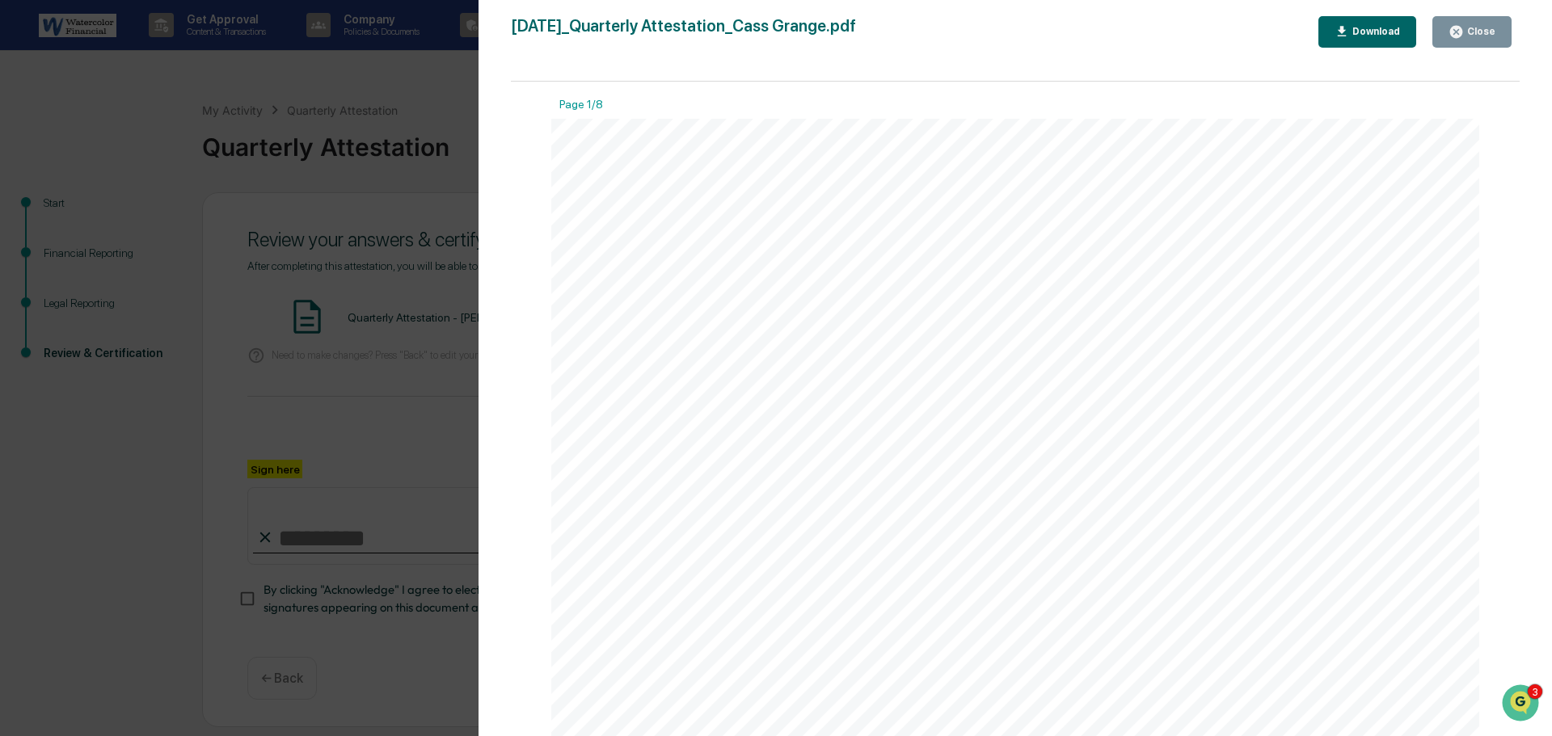
drag, startPoint x: 1521, startPoint y: 105, endPoint x: 1530, endPoint y: 152, distance: 47.6
click at [1527, 156] on div "Version History [DATE] 02:30 PM Cass Grange [DATE]_Quarterly Attestation_Cass G…" at bounding box center [1016, 384] width 1074 height 769
click at [1468, 21] on button "Close" at bounding box center [1472, 32] width 79 height 32
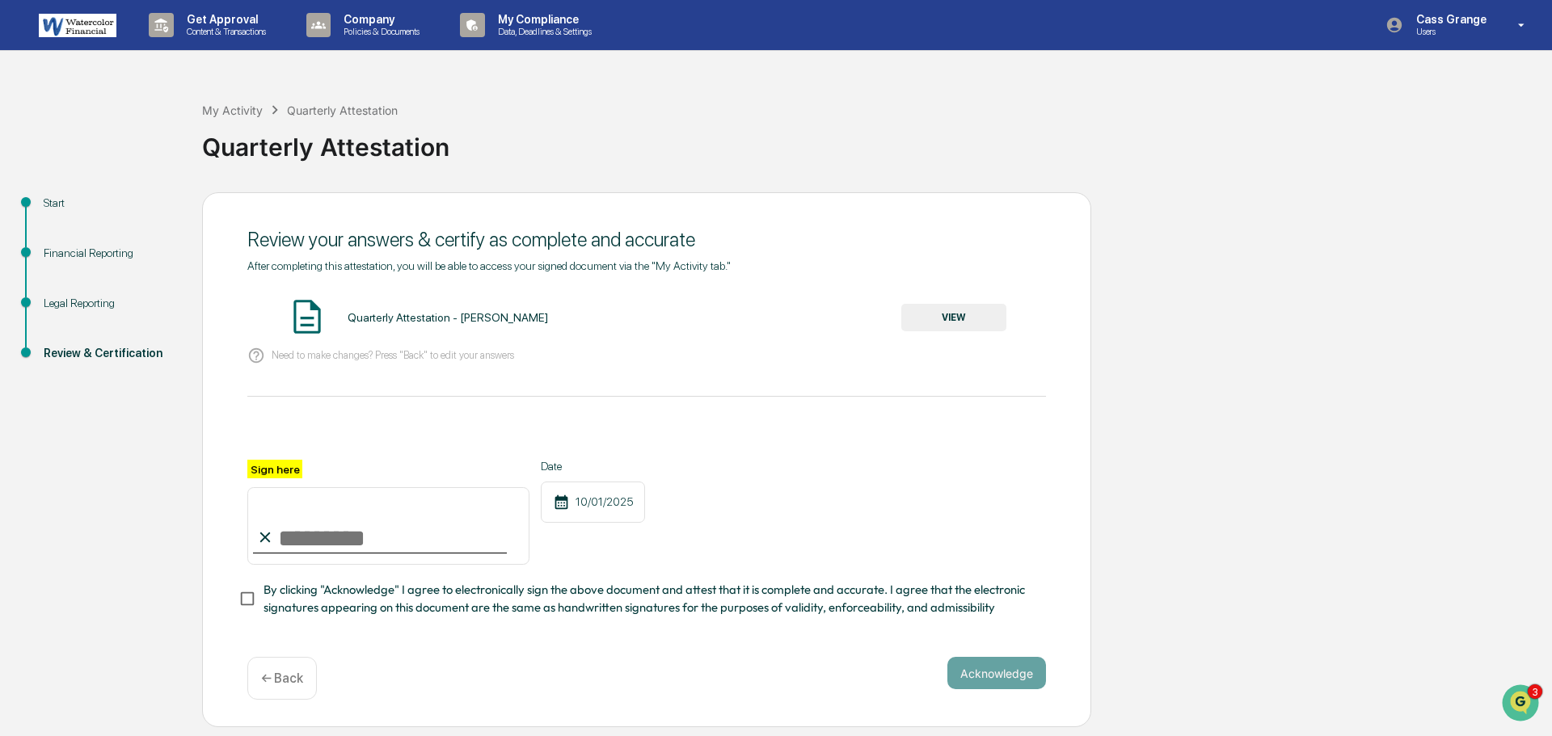
click at [403, 532] on input "Sign here" at bounding box center [388, 526] width 282 height 78
type input "**********"
click at [1005, 672] on button "Acknowledge" at bounding box center [996, 673] width 99 height 32
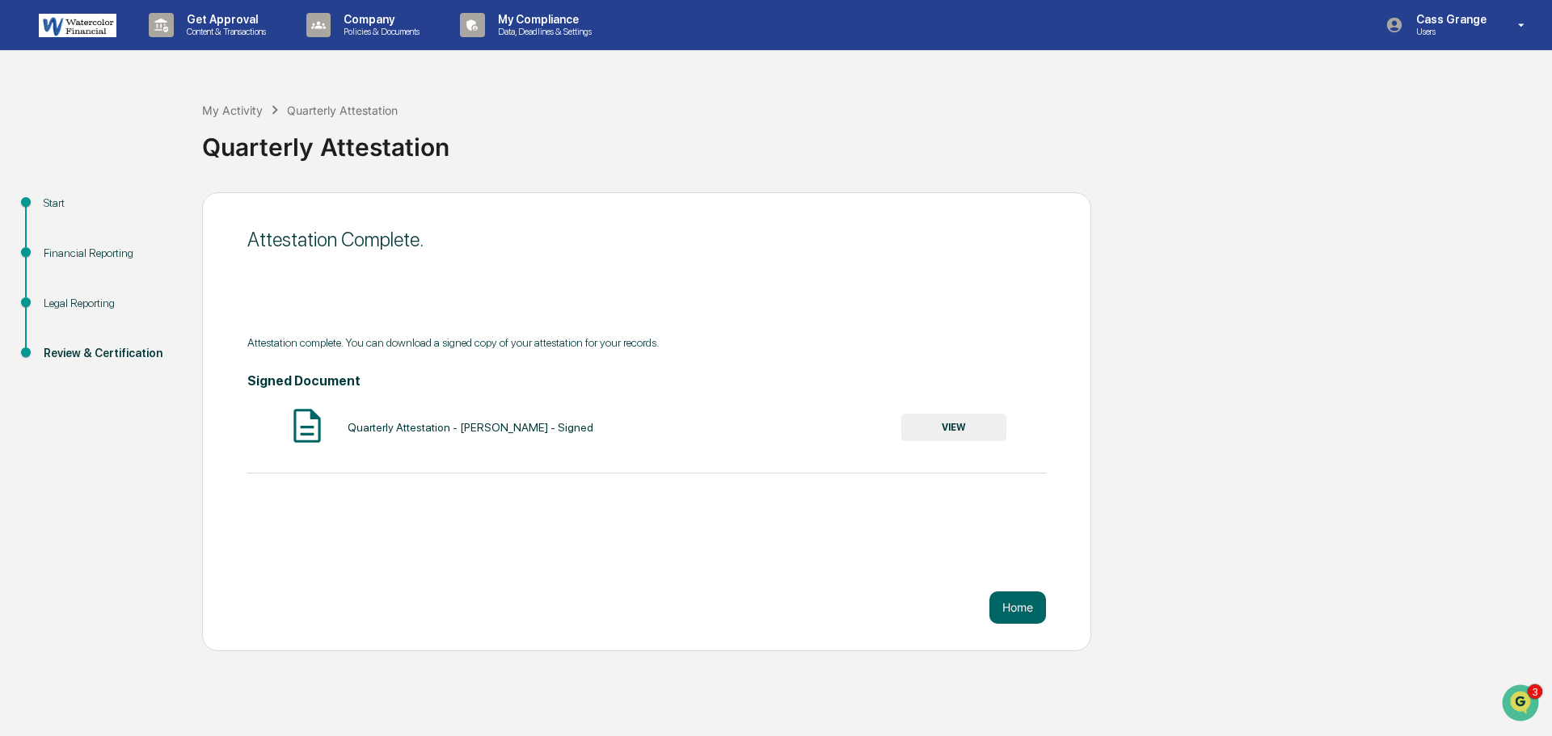
click at [1310, 500] on div "Start Financial Reporting Legal Reporting Review & Certification Attestation Co…" at bounding box center [776, 421] width 1536 height 459
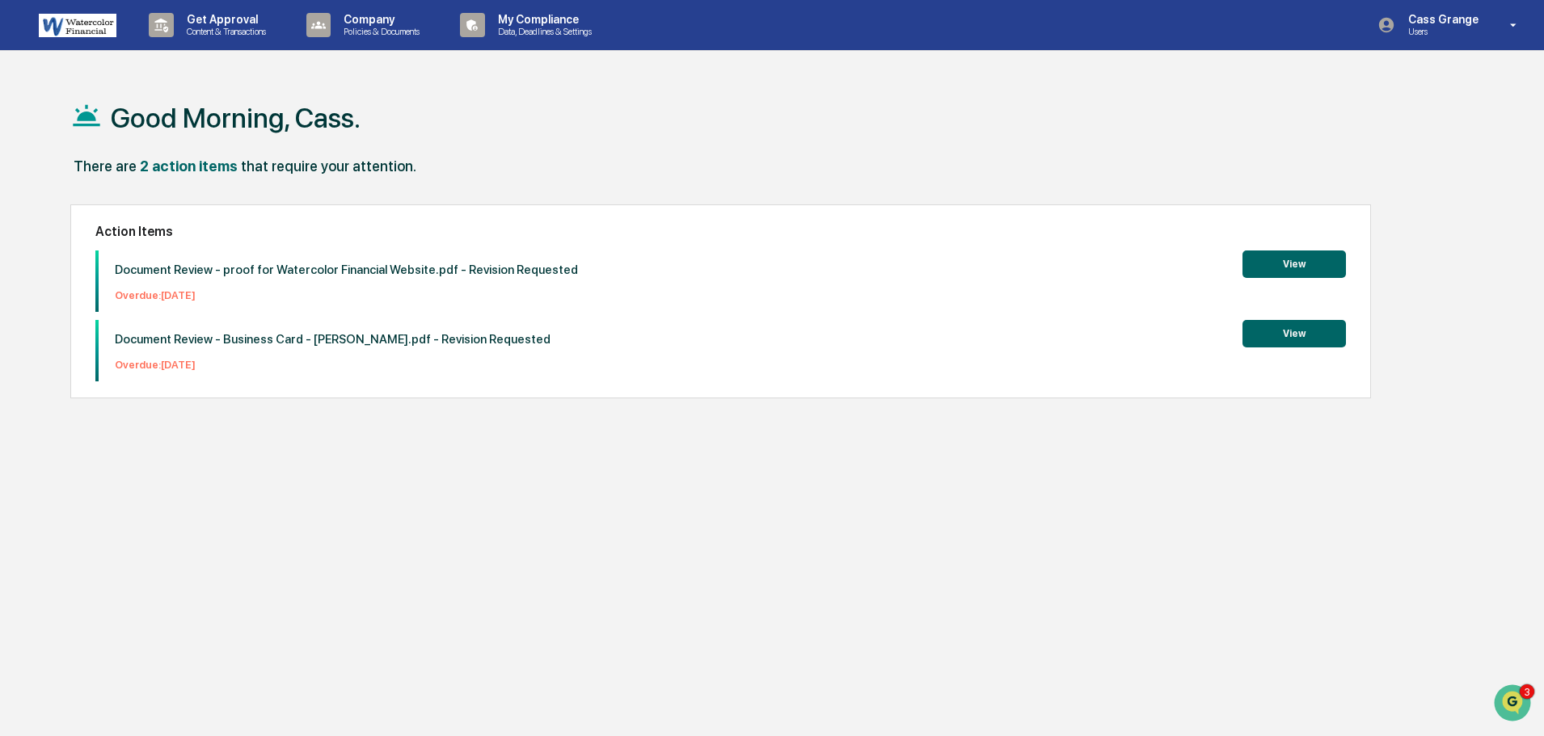
click at [1306, 337] on button "View" at bounding box center [1294, 333] width 103 height 27
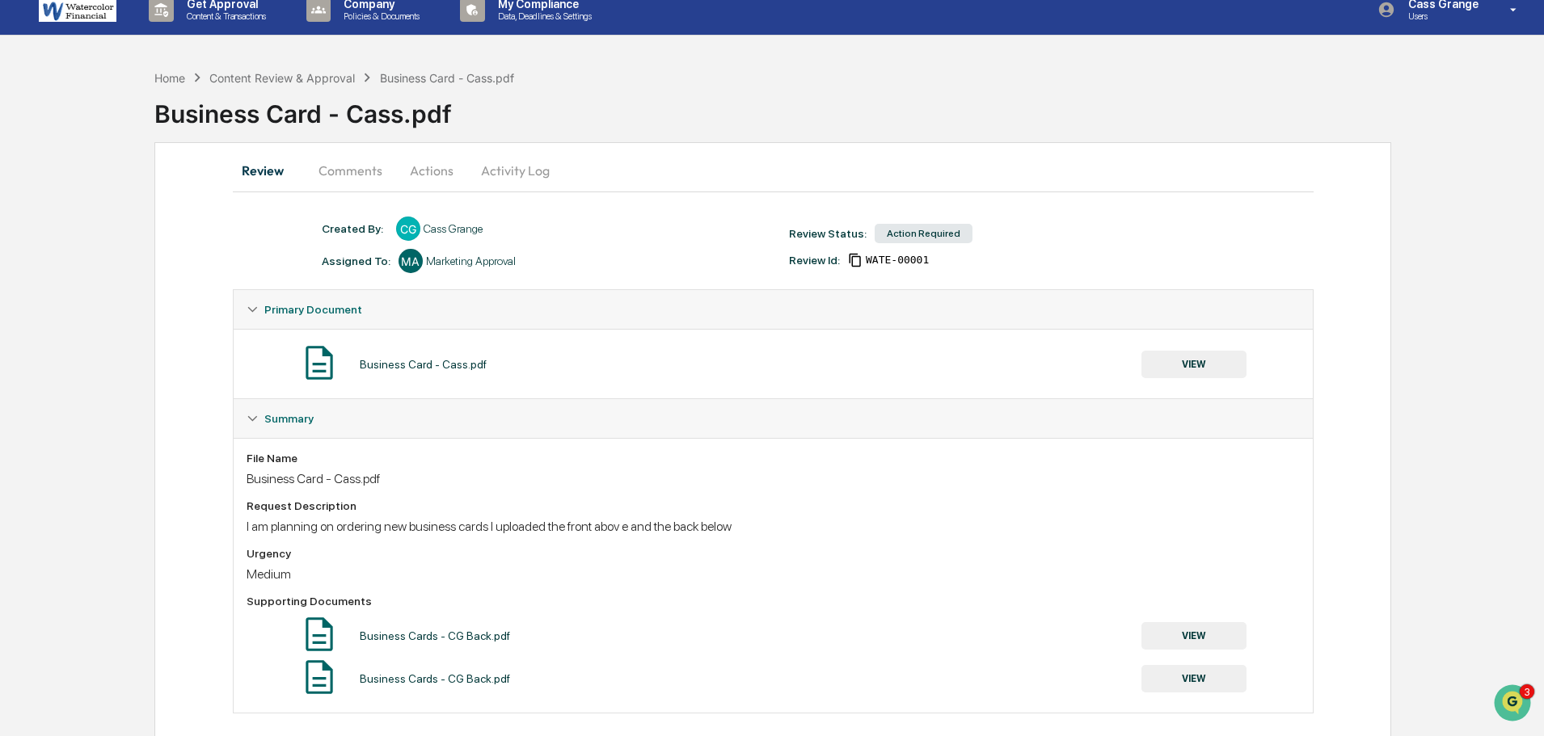
scroll to position [34, 0]
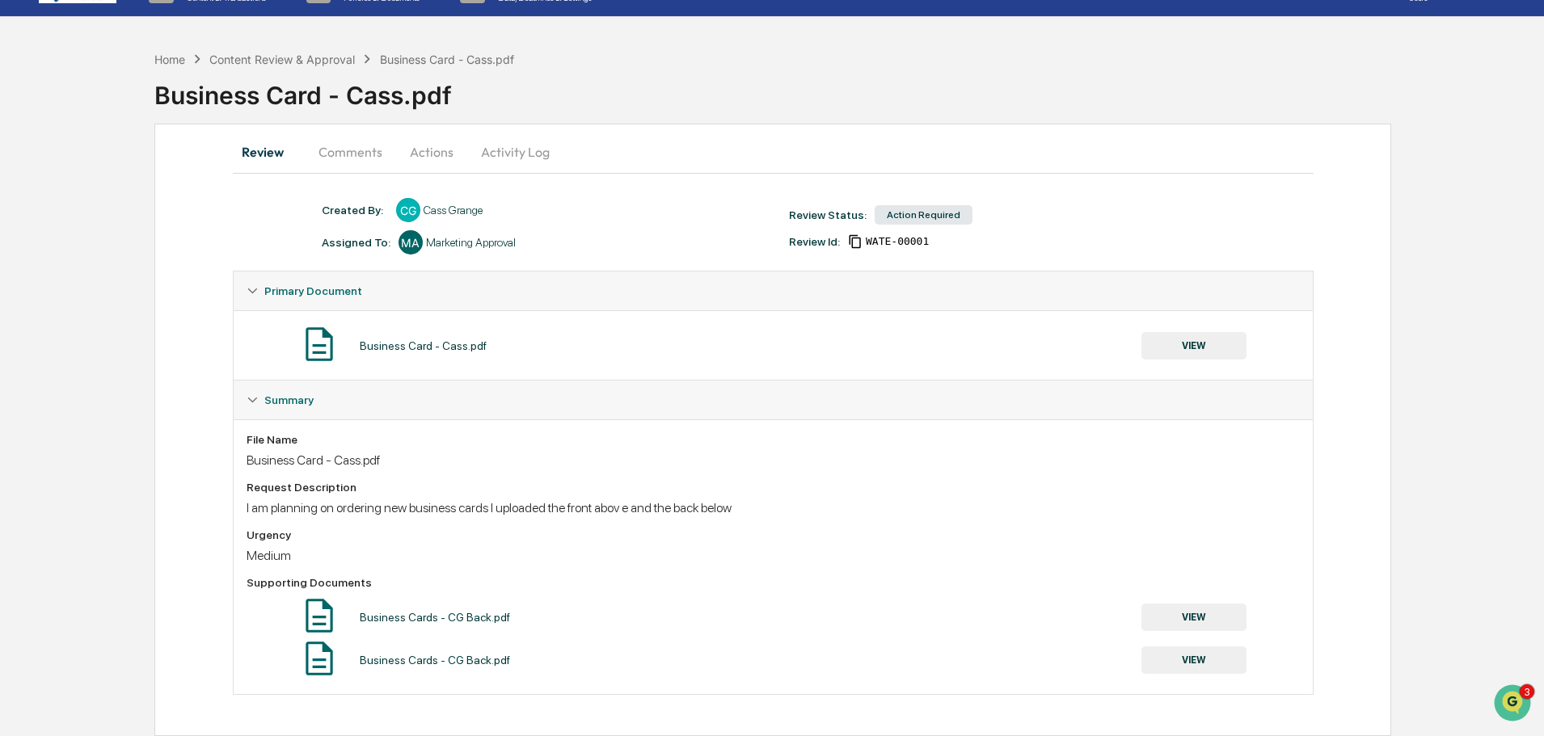
click at [357, 148] on button "Comments" at bounding box center [351, 152] width 90 height 39
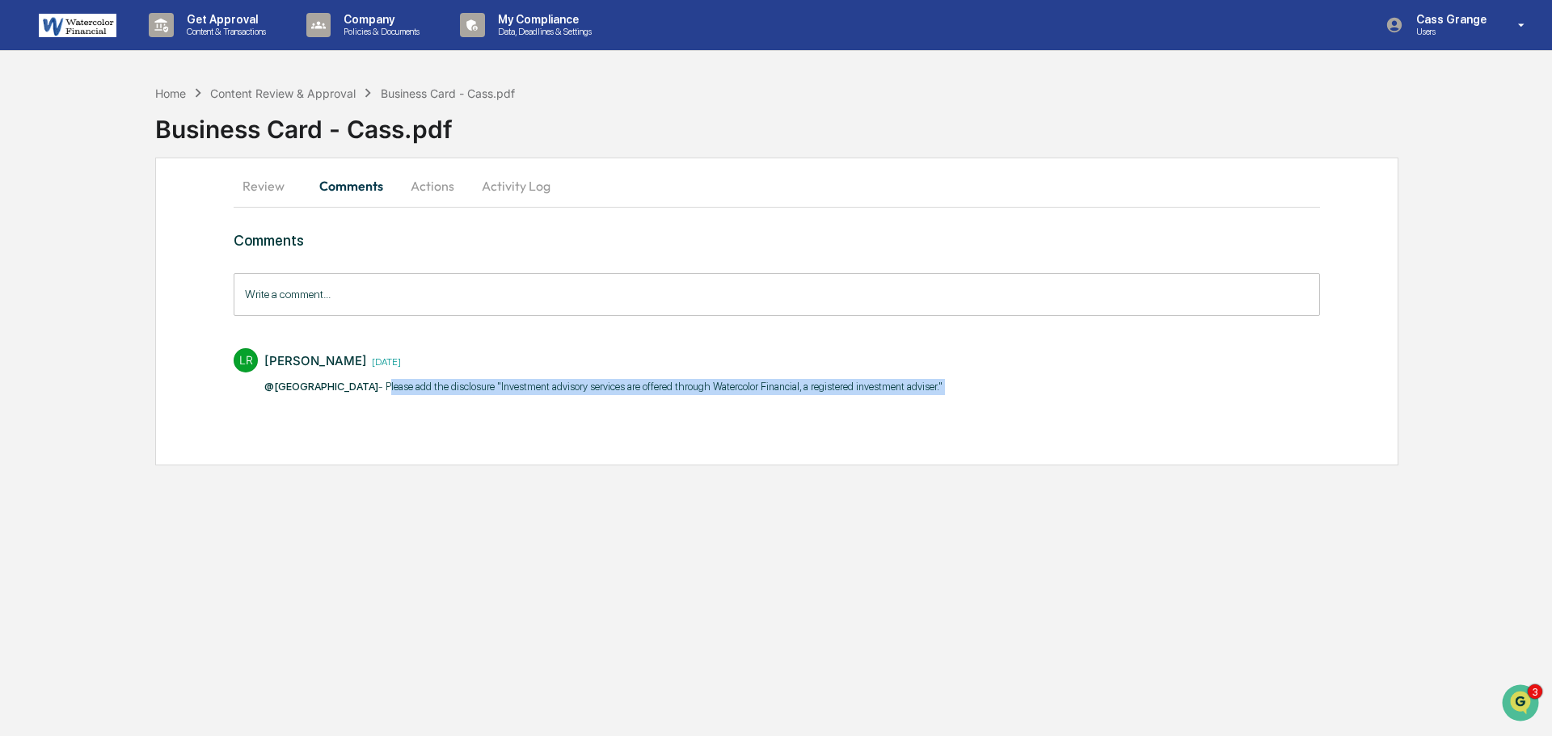
drag, startPoint x: 894, startPoint y: 386, endPoint x: 343, endPoint y: 393, distance: 551.4
click at [343, 393] on p "@Cass Grange - Please add the disclosure "Investment advisory services are offe…" at bounding box center [604, 387] width 681 height 16
copy p "Please add the disclosure "Investment advisory services are offered through Wat…"
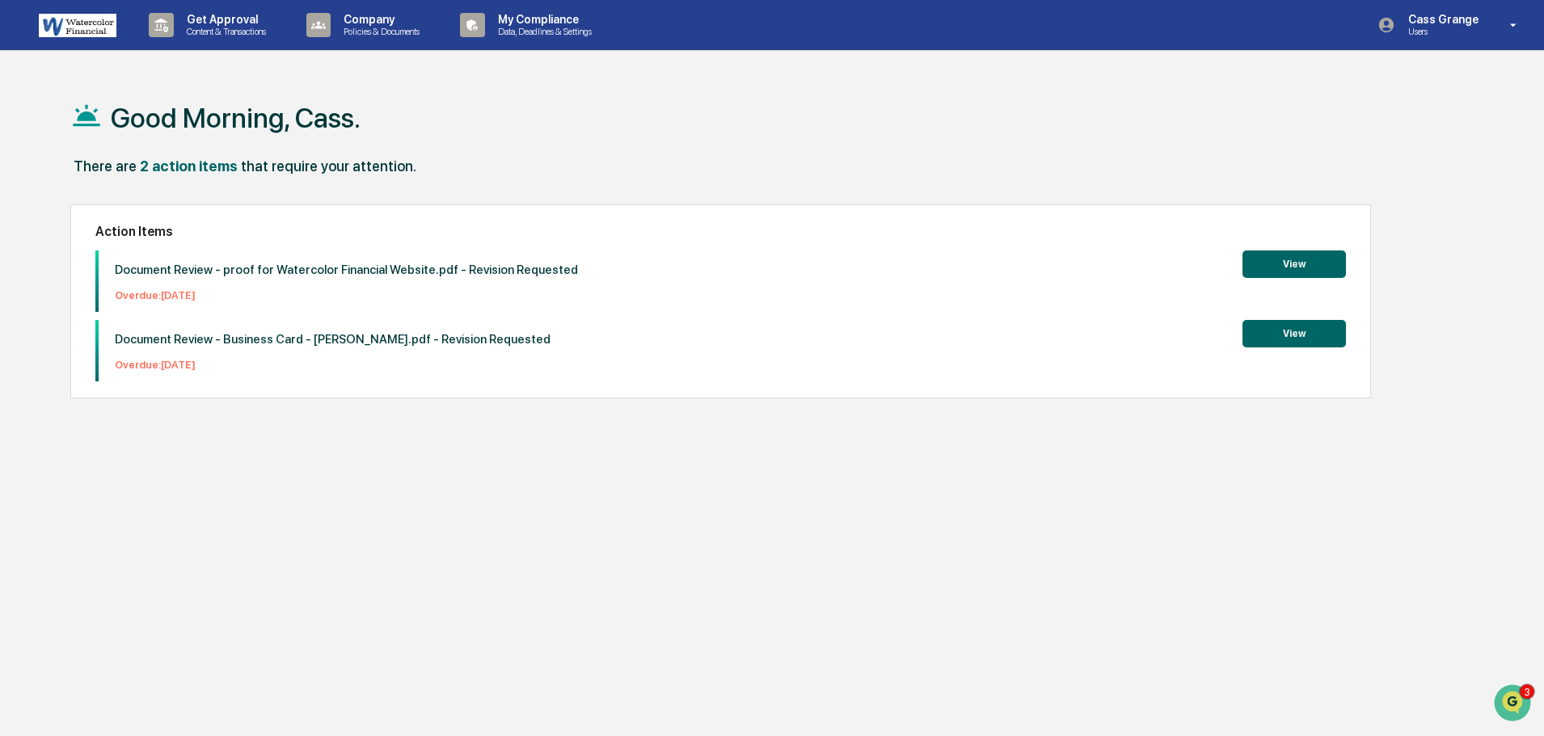
click at [1285, 268] on button "View" at bounding box center [1294, 264] width 103 height 27
